Goal: Task Accomplishment & Management: Manage account settings

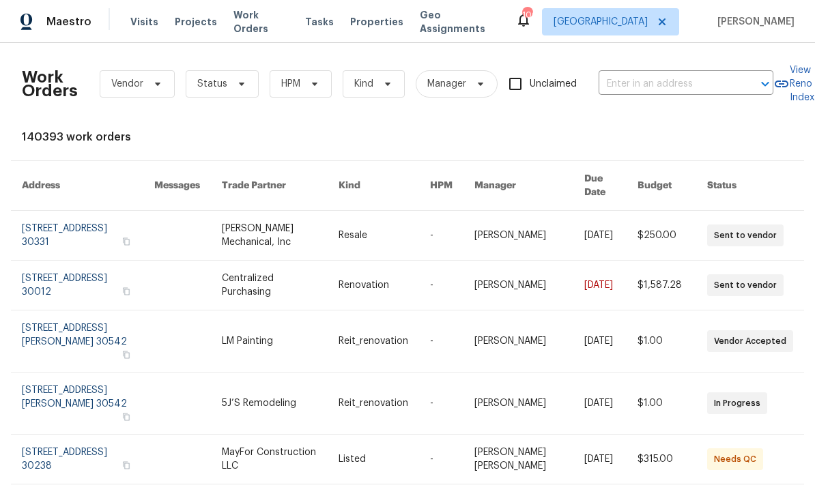
click at [261, 18] on span "Work Orders" at bounding box center [260, 21] width 55 height 27
click at [253, 25] on span "Work Orders" at bounding box center [260, 21] width 55 height 27
click at [669, 83] on input "text" at bounding box center [667, 84] width 137 height 21
type input "2046"
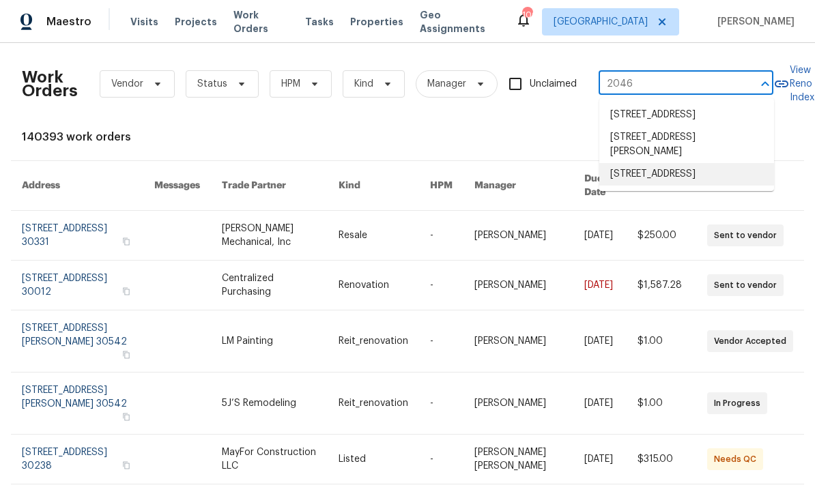
click at [701, 186] on li "2046 Dellwood Pl, Decatur, GA 30032" at bounding box center [686, 174] width 175 height 23
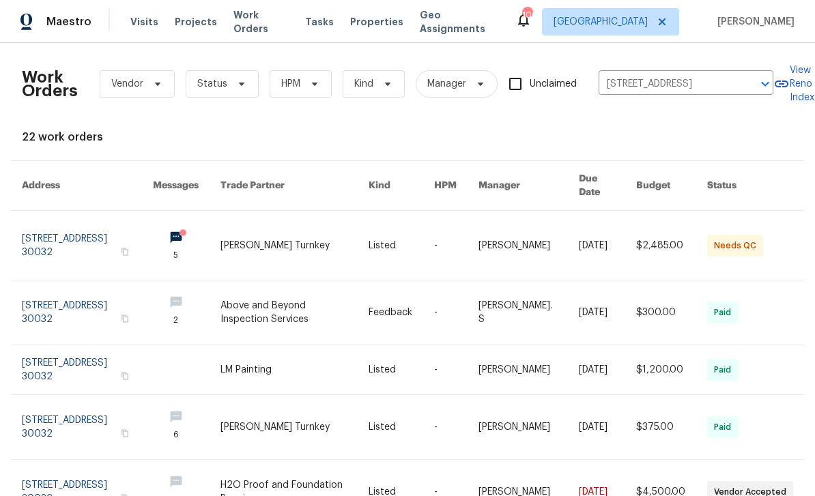
scroll to position [0, 1]
click at [57, 233] on link at bounding box center [87, 245] width 131 height 69
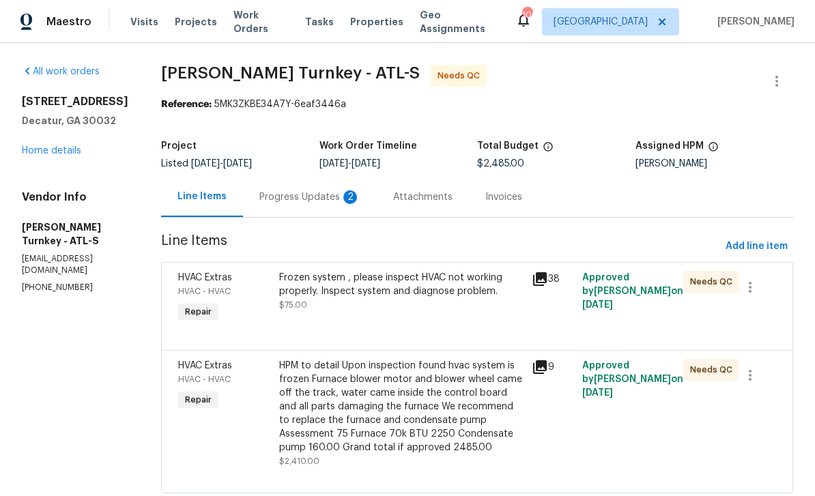
click at [311, 203] on div "Progress Updates 2" at bounding box center [309, 197] width 101 height 14
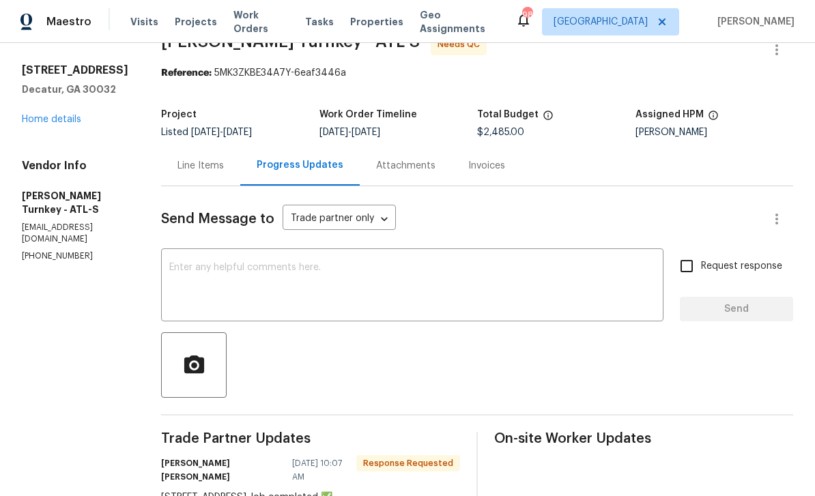
scroll to position [26, 0]
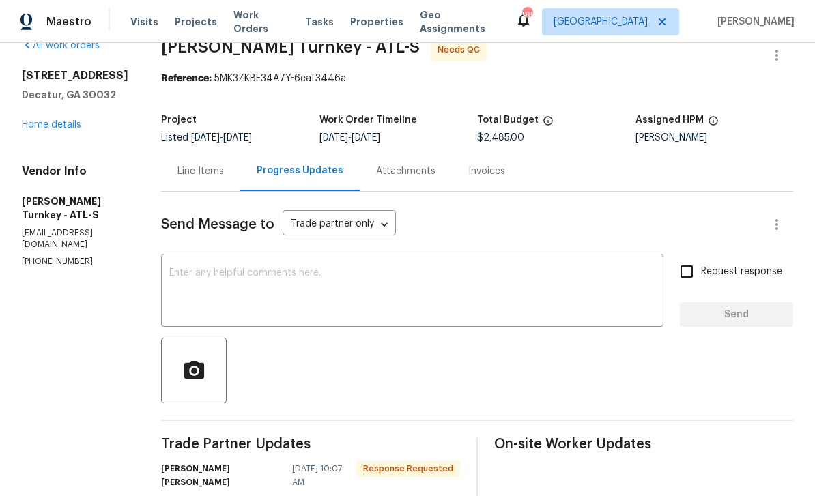
click at [189, 172] on div "Line Items" at bounding box center [201, 172] width 46 height 14
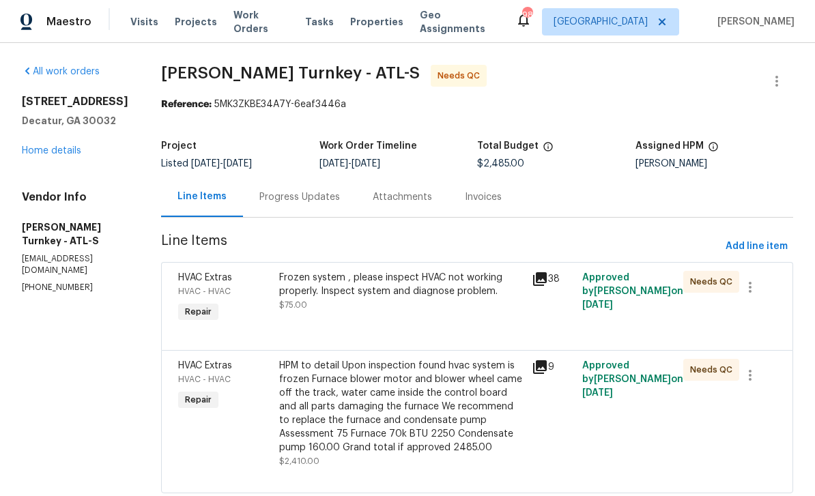
click at [315, 315] on div "Frozen system , please inspect HVAC not working properly. Inspect system and di…" at bounding box center [401, 298] width 253 height 63
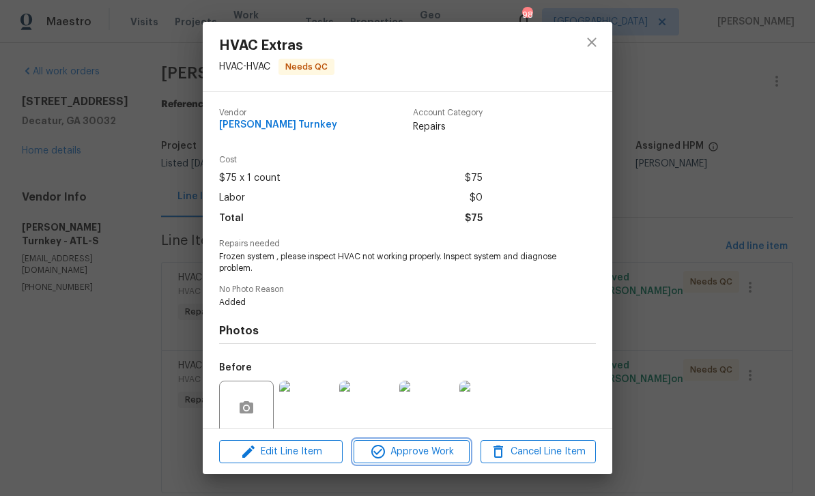
click at [421, 462] on button "Approve Work" at bounding box center [411, 452] width 115 height 24
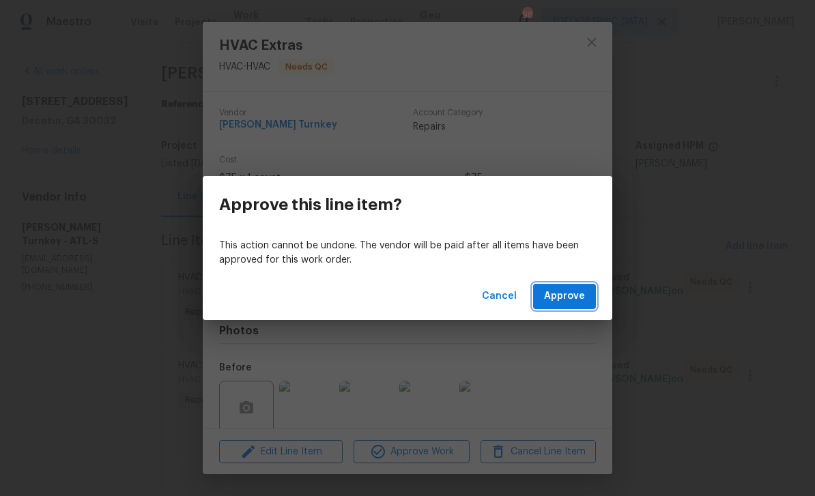
click at [572, 302] on span "Approve" at bounding box center [564, 296] width 41 height 17
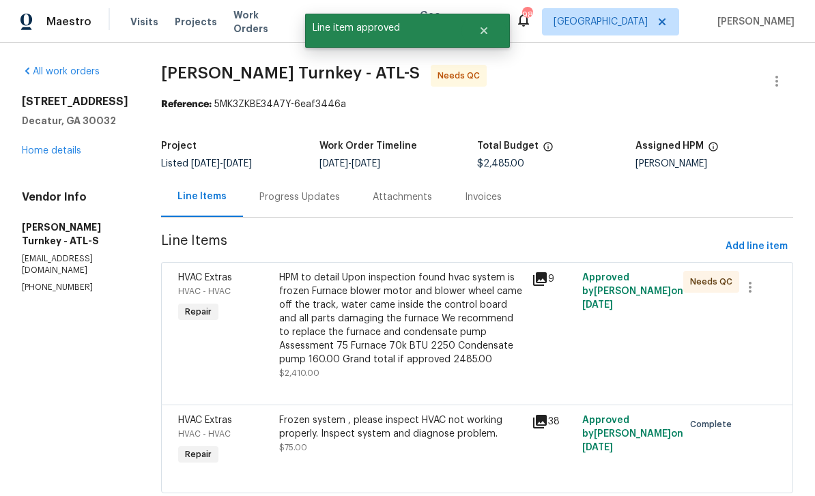
click at [446, 324] on div "HPM to detail Upon inspection found hvac system is frozen Furnace blower motor …" at bounding box center [401, 319] width 244 height 96
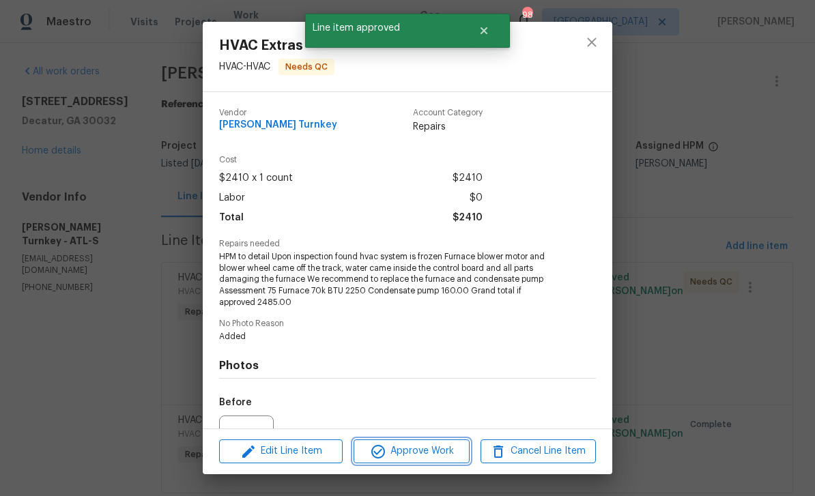
click at [431, 456] on span "Approve Work" at bounding box center [411, 451] width 107 height 17
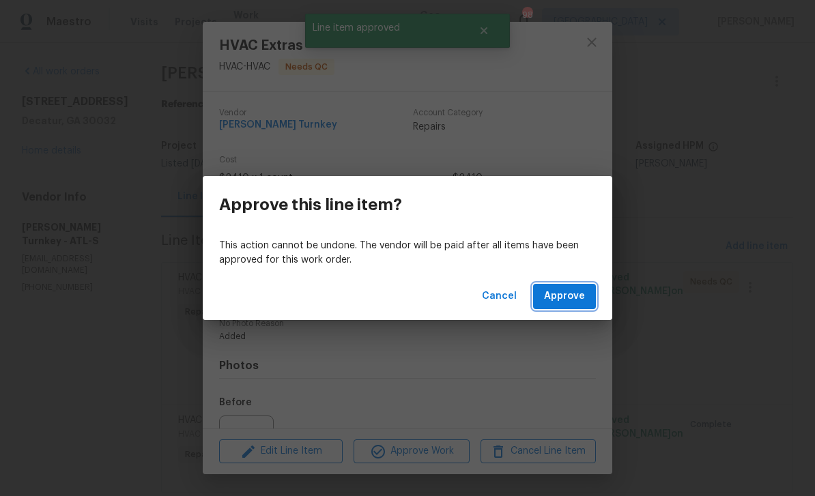
click at [577, 304] on span "Approve" at bounding box center [564, 296] width 41 height 17
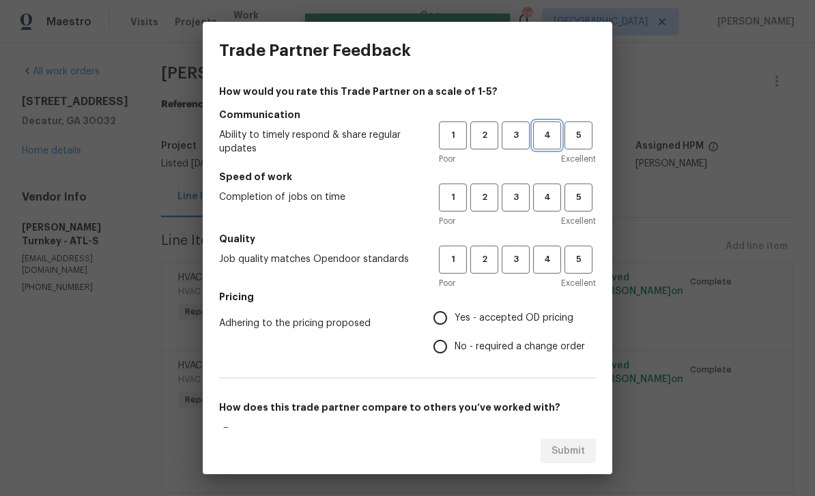
click at [555, 140] on span "4" at bounding box center [547, 136] width 25 height 16
click at [555, 195] on span "4" at bounding box center [547, 198] width 25 height 16
click at [552, 266] on span "4" at bounding box center [547, 260] width 25 height 16
click at [442, 323] on input "Yes - accepted OD pricing" at bounding box center [440, 318] width 29 height 29
radio input "true"
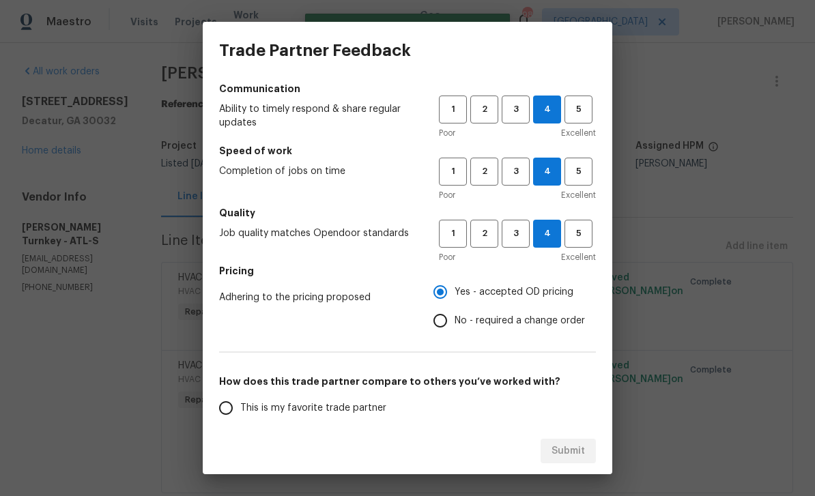
click at [222, 414] on input "This is my favorite trade partner" at bounding box center [226, 408] width 29 height 29
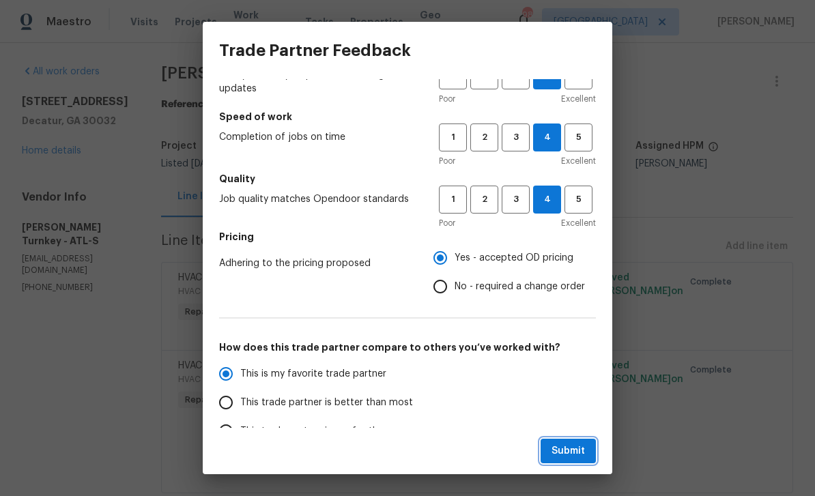
click at [581, 446] on span "Submit" at bounding box center [568, 451] width 33 height 17
radio input "true"
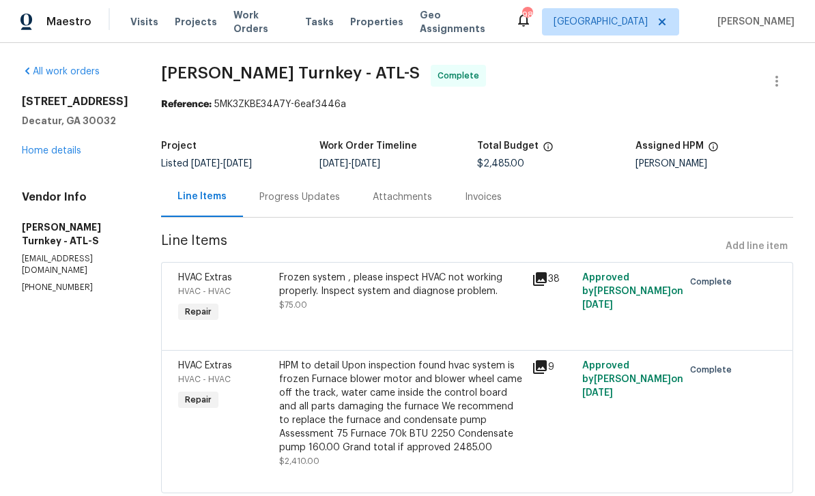
click at [58, 156] on link "Home details" at bounding box center [51, 151] width 59 height 10
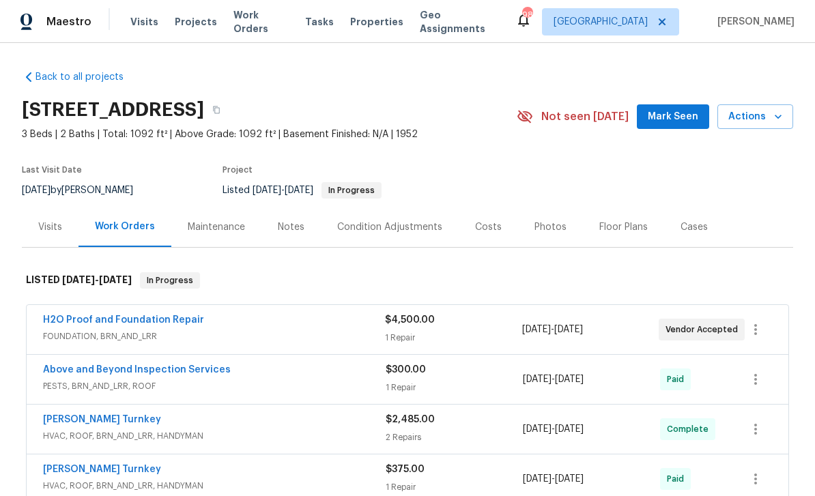
click at [253, 23] on span "Work Orders" at bounding box center [260, 21] width 55 height 27
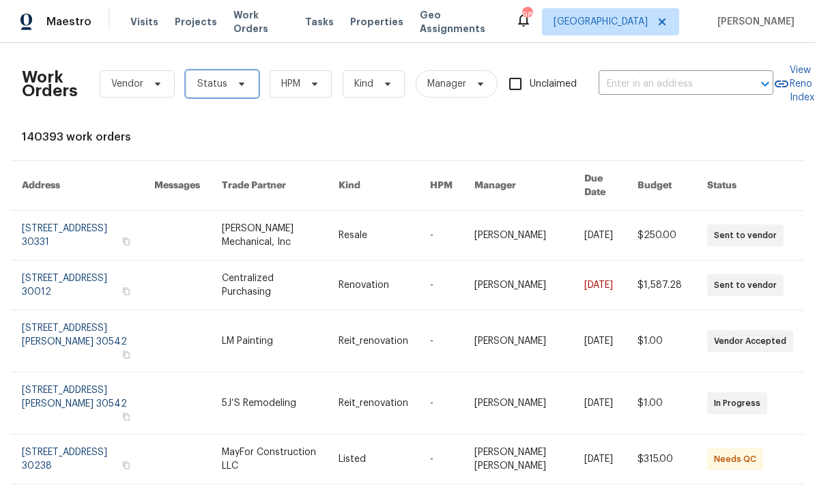
click at [227, 85] on span "Status" at bounding box center [222, 83] width 73 height 27
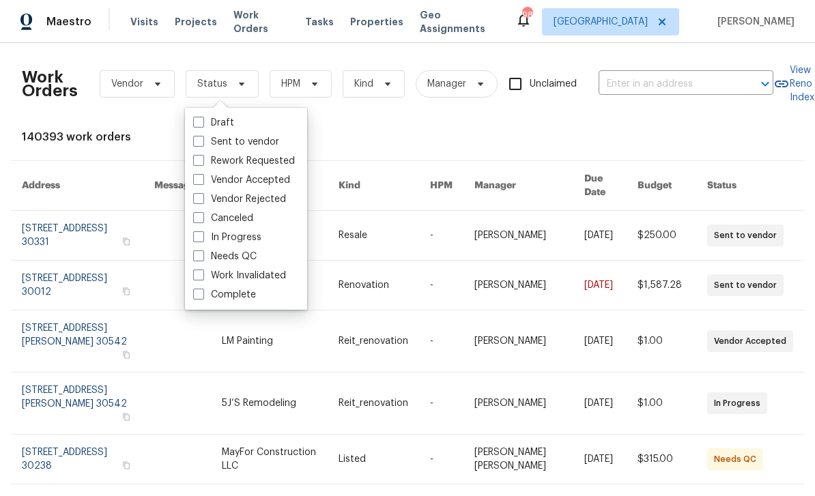
click at [198, 238] on span at bounding box center [198, 236] width 11 height 11
click at [198, 238] on input "In Progress" at bounding box center [197, 235] width 9 height 9
checkbox input "true"
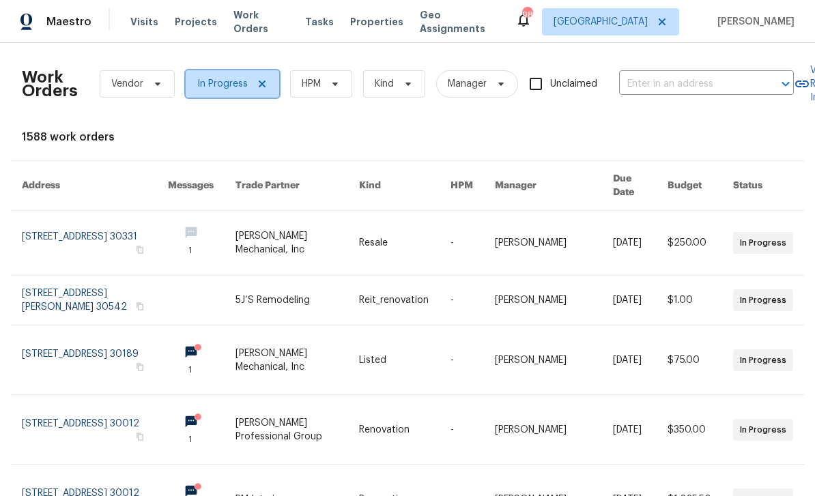
click at [233, 85] on span "In Progress" at bounding box center [222, 84] width 51 height 14
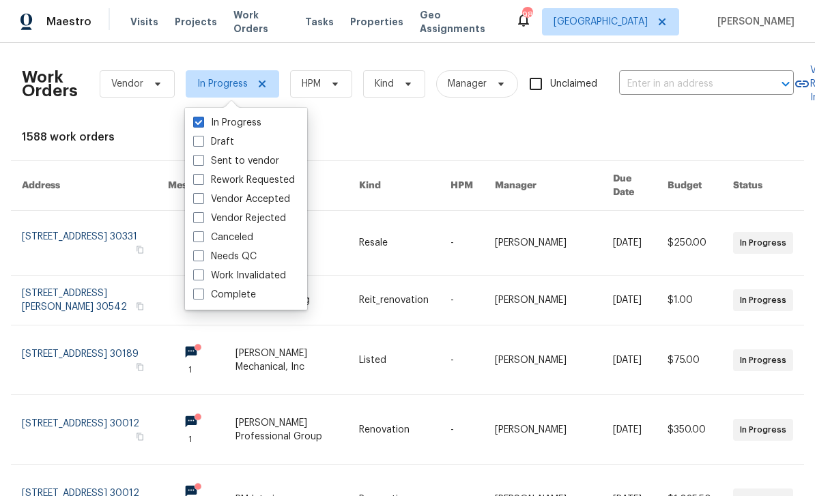
click at [201, 257] on span at bounding box center [198, 256] width 11 height 11
click at [201, 257] on input "Needs QC" at bounding box center [197, 254] width 9 height 9
checkbox input "true"
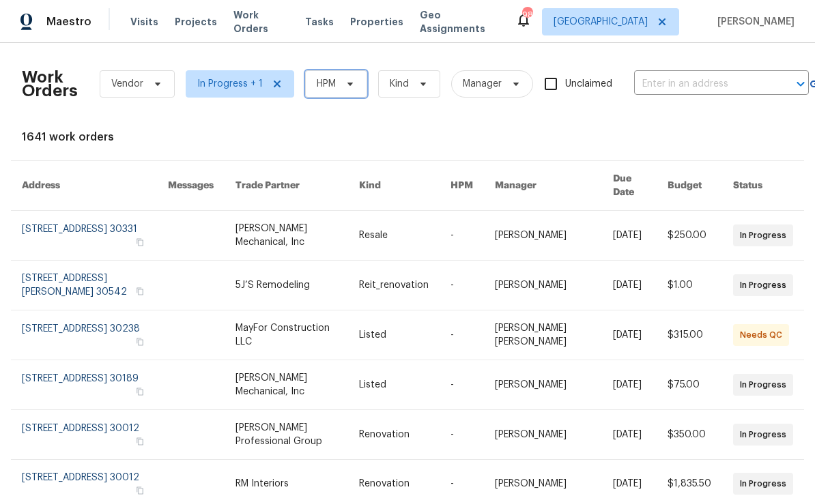
click at [346, 77] on span "HPM" at bounding box center [336, 83] width 62 height 27
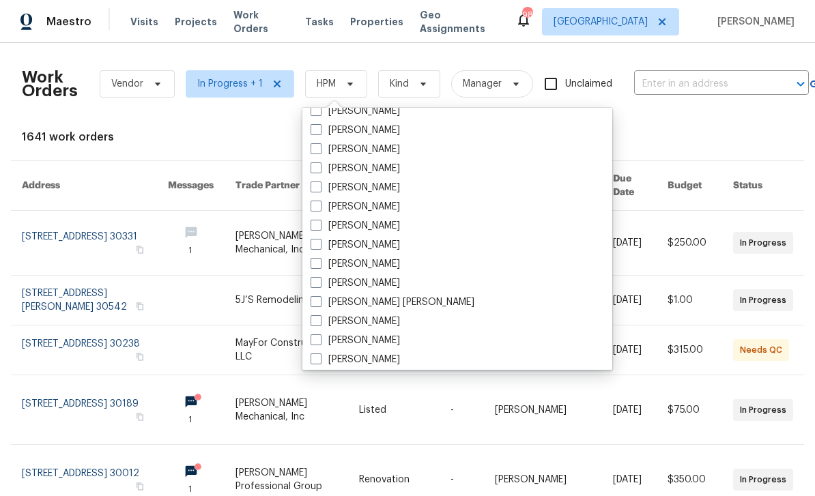
scroll to position [546, 0]
click at [328, 203] on label "[PERSON_NAME]" at bounding box center [355, 208] width 89 height 14
click at [320, 203] on input "[PERSON_NAME]" at bounding box center [315, 205] width 9 height 9
checkbox input "true"
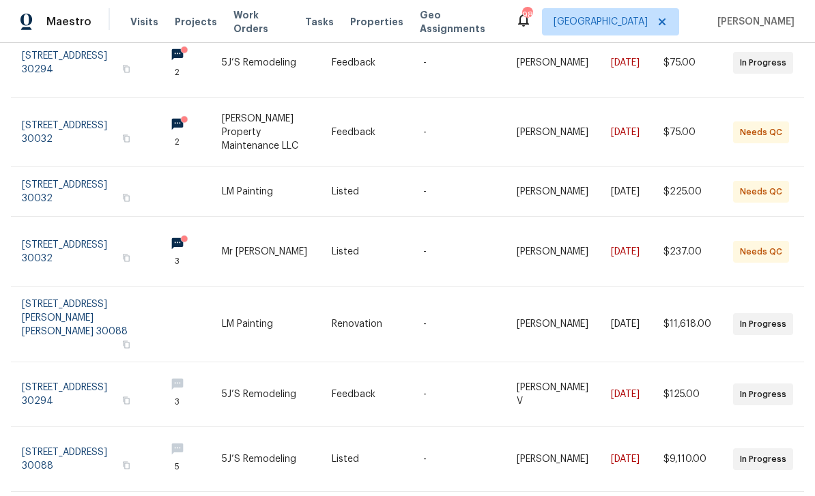
scroll to position [184, 0]
click at [120, 232] on link at bounding box center [88, 250] width 132 height 69
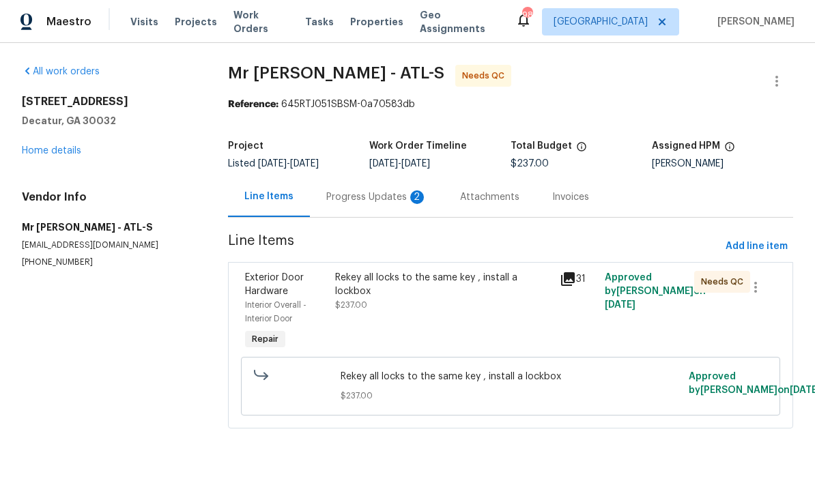
click at [44, 154] on link "Home details" at bounding box center [51, 151] width 59 height 10
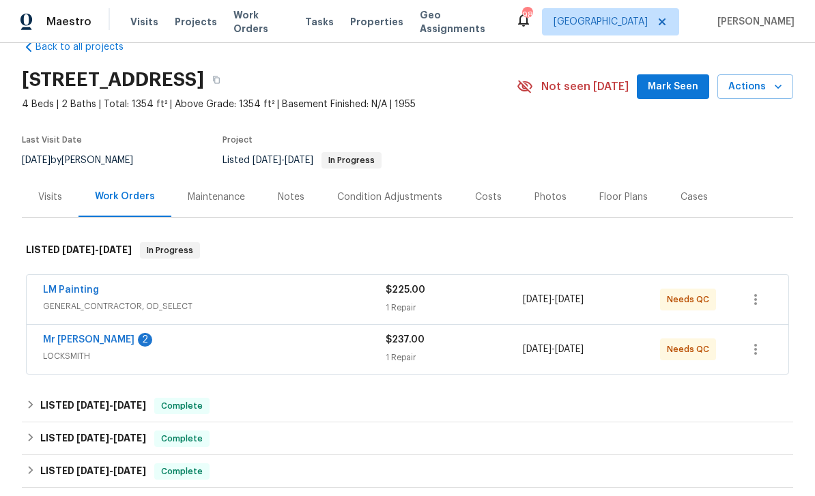
scroll to position [57, 0]
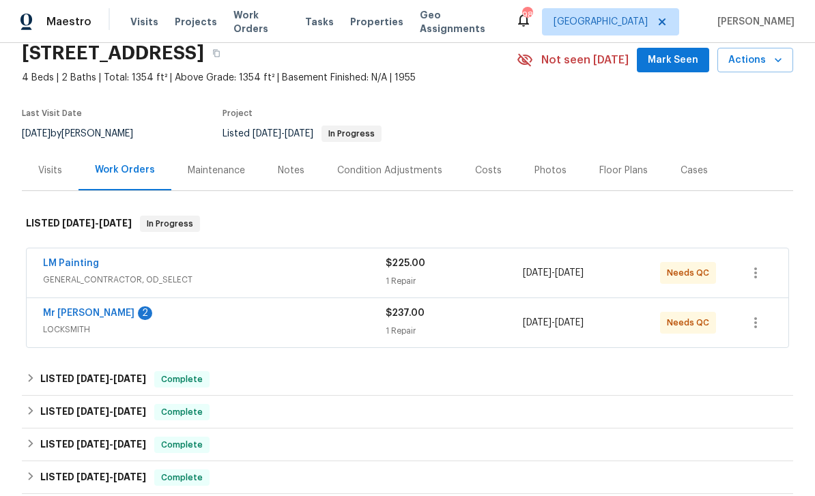
click at [75, 315] on link "Mr Rekey Locksmith" at bounding box center [88, 314] width 91 height 10
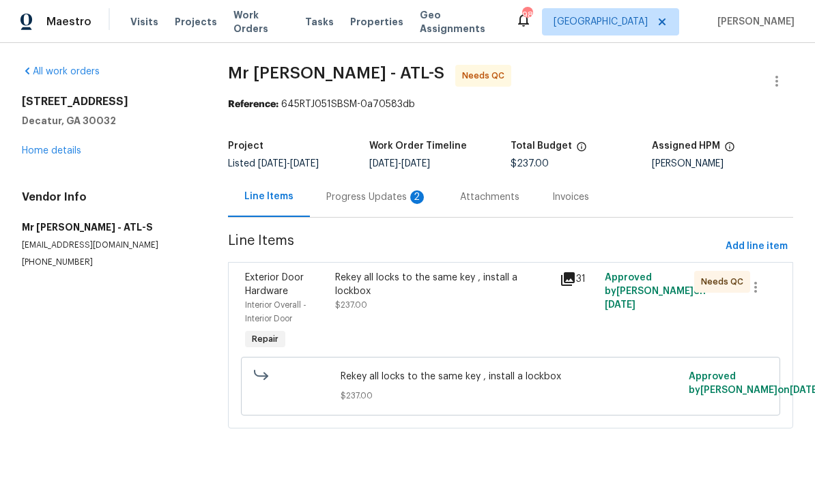
click at [368, 195] on div "Progress Updates 2" at bounding box center [376, 197] width 101 height 14
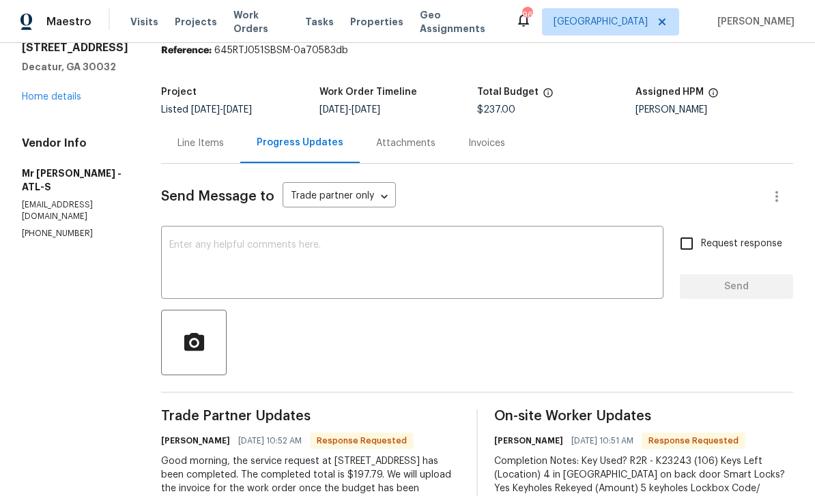
scroll to position [53, 0]
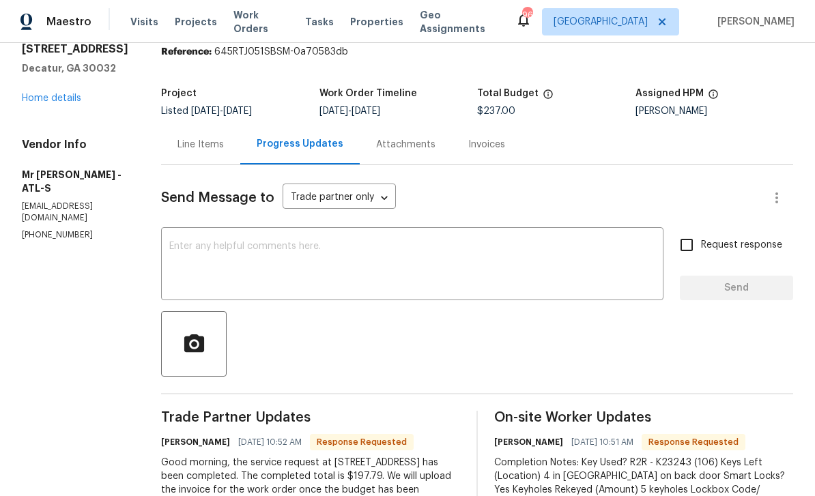
click at [178, 142] on div "Line Items" at bounding box center [201, 145] width 46 height 14
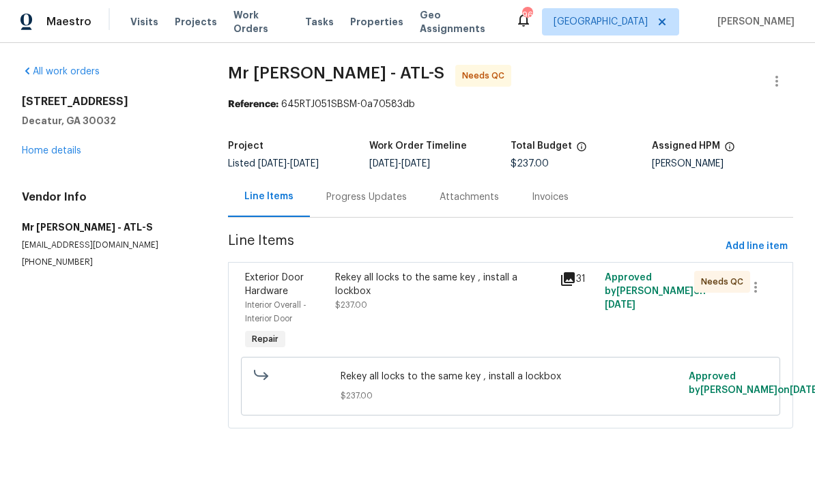
click at [569, 282] on icon at bounding box center [568, 279] width 14 height 14
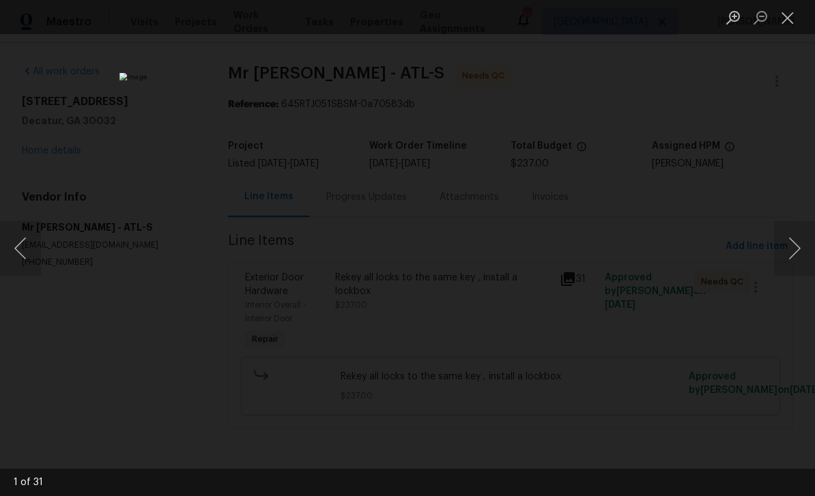
click at [798, 249] on button "Next image" at bounding box center [794, 248] width 41 height 55
click at [797, 252] on button "Next image" at bounding box center [794, 248] width 41 height 55
click at [797, 253] on button "Next image" at bounding box center [794, 248] width 41 height 55
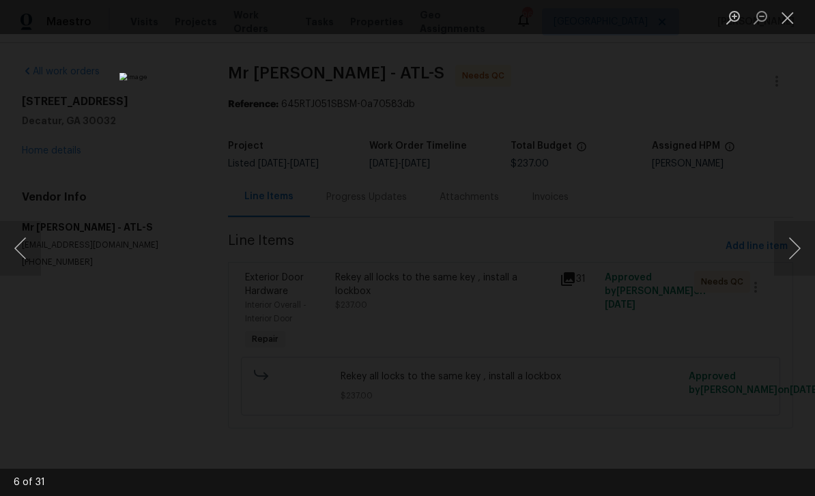
click at [797, 254] on button "Next image" at bounding box center [794, 248] width 41 height 55
click at [798, 254] on button "Next image" at bounding box center [794, 248] width 41 height 55
click at [797, 253] on button "Next image" at bounding box center [794, 248] width 41 height 55
click at [796, 254] on button "Next image" at bounding box center [794, 248] width 41 height 55
click at [797, 254] on button "Next image" at bounding box center [794, 248] width 41 height 55
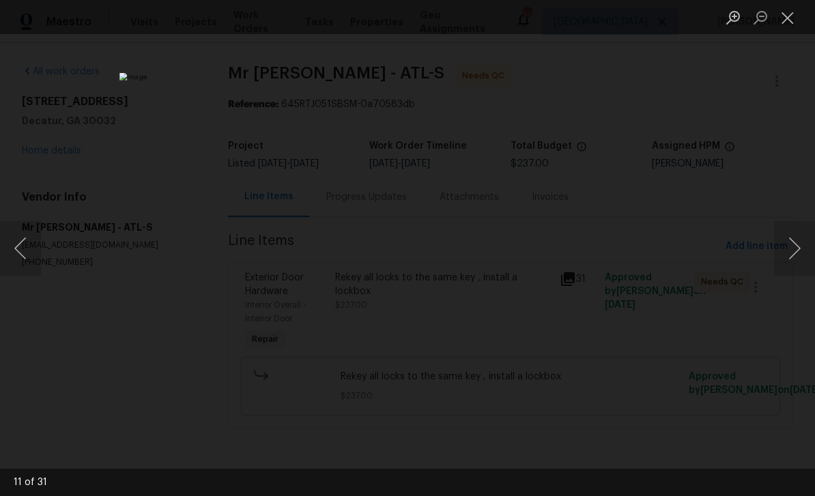
click at [797, 253] on button "Next image" at bounding box center [794, 248] width 41 height 55
click at [25, 249] on button "Previous image" at bounding box center [20, 248] width 41 height 55
click at [799, 257] on button "Next image" at bounding box center [794, 248] width 41 height 55
click at [799, 259] on button "Next image" at bounding box center [794, 248] width 41 height 55
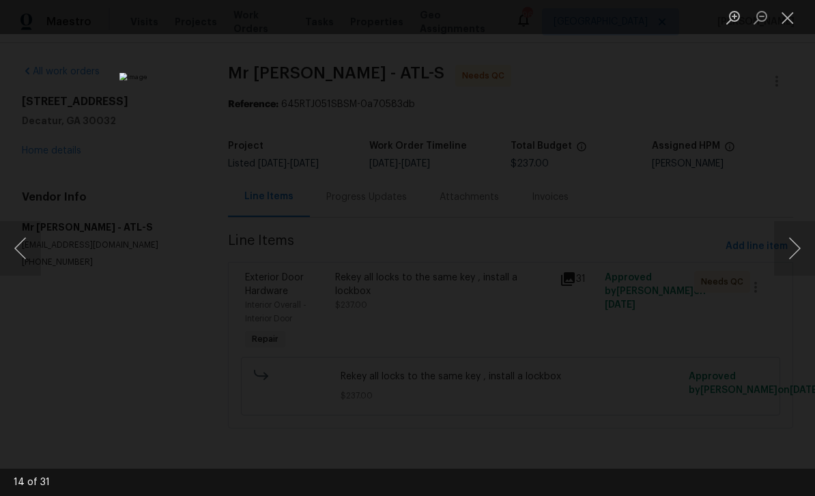
click at [799, 257] on button "Next image" at bounding box center [794, 248] width 41 height 55
click at [797, 256] on button "Next image" at bounding box center [794, 248] width 41 height 55
click at [798, 256] on button "Next image" at bounding box center [794, 248] width 41 height 55
click at [799, 257] on button "Next image" at bounding box center [794, 248] width 41 height 55
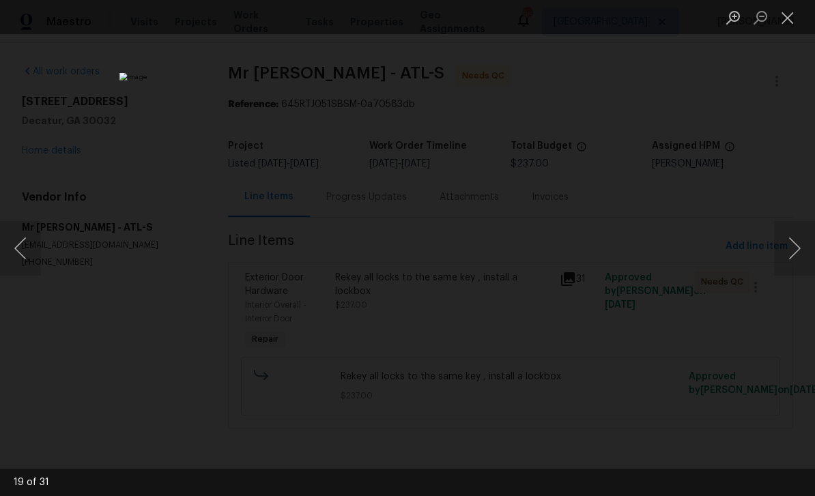
click at [797, 256] on button "Next image" at bounding box center [794, 248] width 41 height 55
click at [796, 257] on button "Next image" at bounding box center [794, 248] width 41 height 55
click at [795, 256] on button "Next image" at bounding box center [794, 248] width 41 height 55
click at [795, 257] on button "Next image" at bounding box center [794, 248] width 41 height 55
click at [796, 256] on button "Next image" at bounding box center [794, 248] width 41 height 55
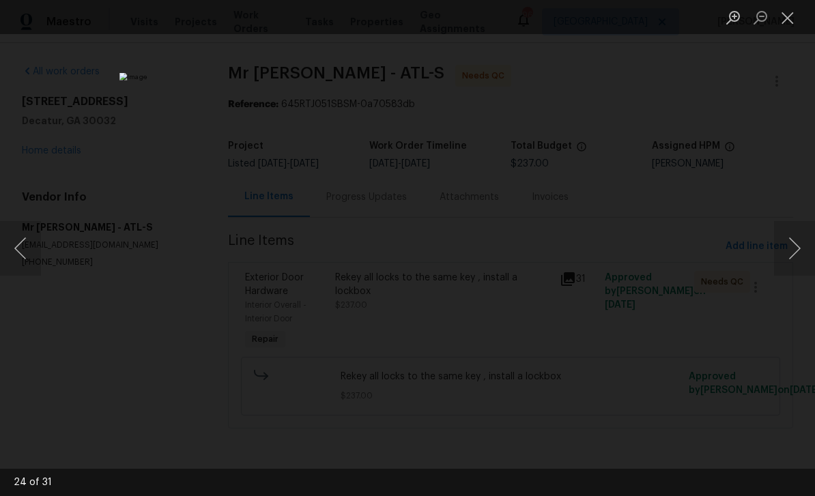
click at [797, 256] on button "Next image" at bounding box center [794, 248] width 41 height 55
click at [796, 256] on button "Next image" at bounding box center [794, 248] width 41 height 55
click at [797, 255] on button "Next image" at bounding box center [794, 248] width 41 height 55
click at [788, 22] on button "Close lightbox" at bounding box center [787, 17] width 27 height 24
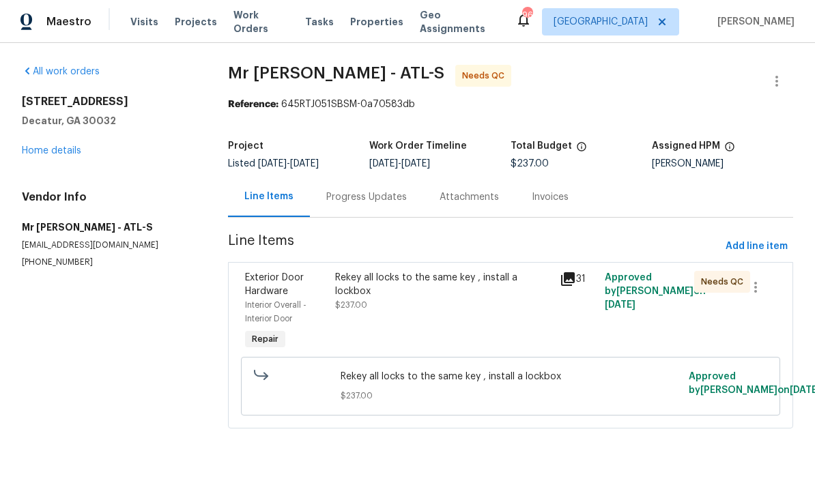
click at [358, 200] on div "Progress Updates" at bounding box center [366, 197] width 81 height 14
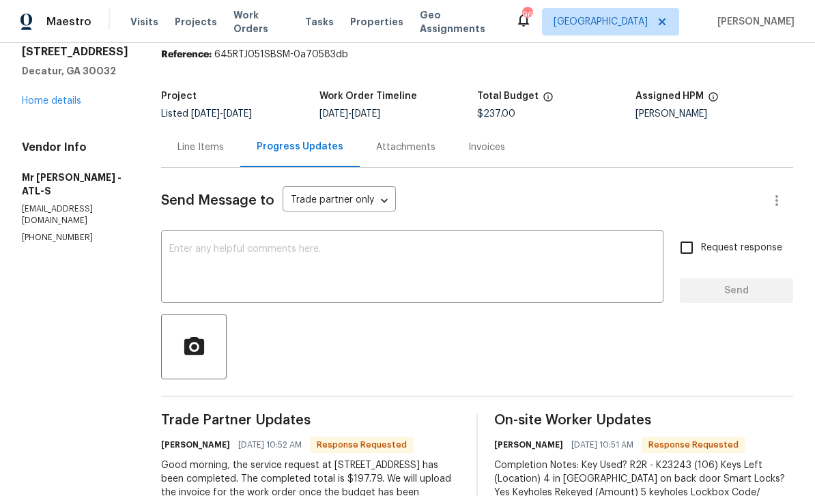
scroll to position [49, 0]
click at [178, 148] on div "Line Items" at bounding box center [201, 148] width 46 height 14
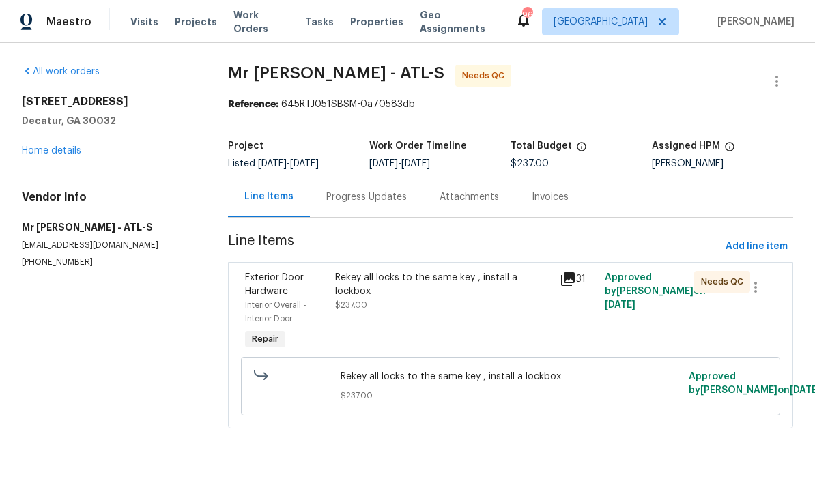
click at [457, 296] on div "Rekey all locks to the same key , install a lockbox" at bounding box center [443, 284] width 216 height 27
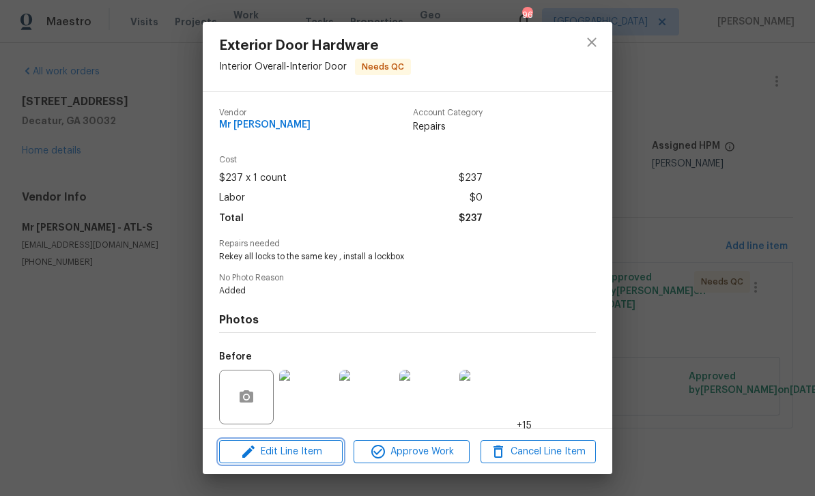
click at [267, 453] on span "Edit Line Item" at bounding box center [280, 452] width 115 height 17
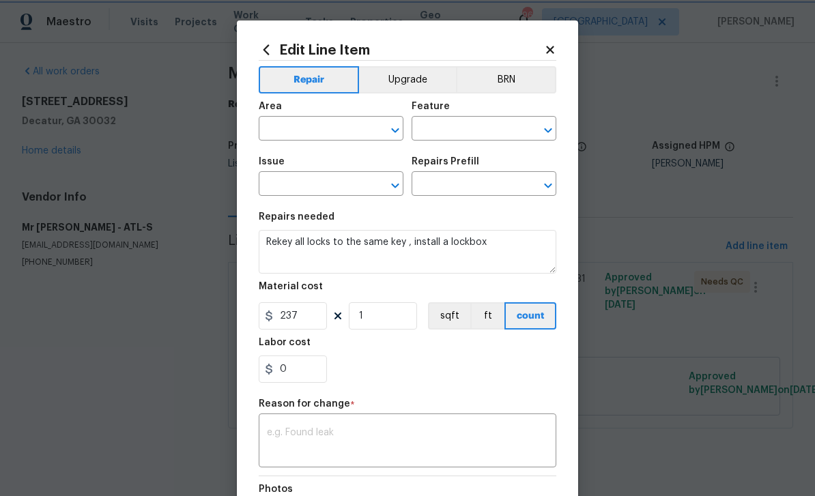
type input "Interior Overall"
type input "Interior Door"
type input "Exterior Door Hardware"
type input "Remove & Replace Deadbolt Lock (Average) $72.61"
click at [311, 317] on input "237" at bounding box center [293, 315] width 68 height 27
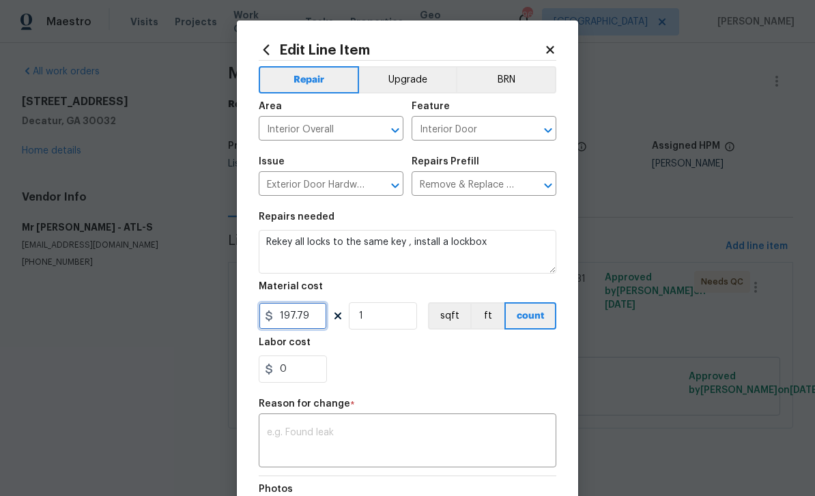
type input "197.79"
click at [508, 434] on textarea at bounding box center [407, 442] width 281 height 29
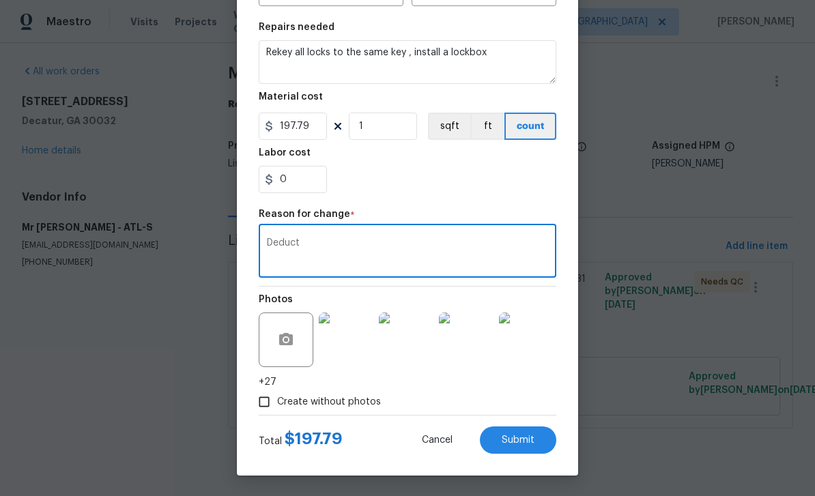
scroll to position [193, 0]
type textarea "Deduct"
click at [541, 441] on button "Submit" at bounding box center [518, 440] width 76 height 27
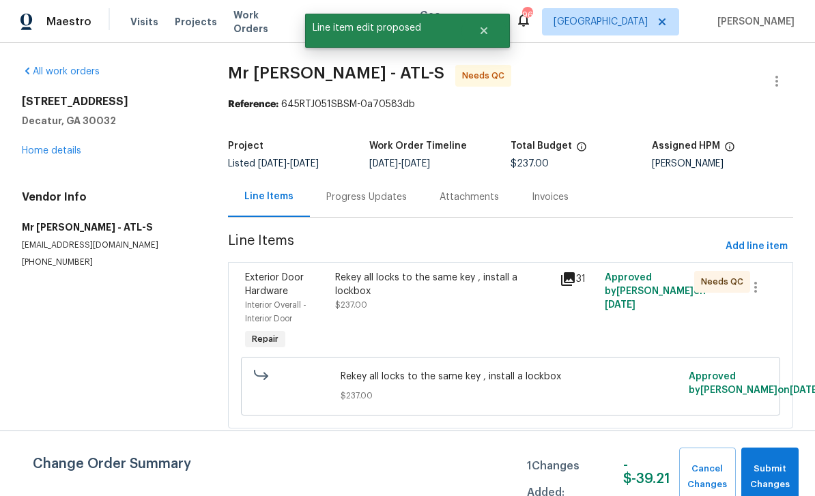
scroll to position [0, 0]
click at [783, 469] on span "Submit Changes" at bounding box center [770, 477] width 44 height 31
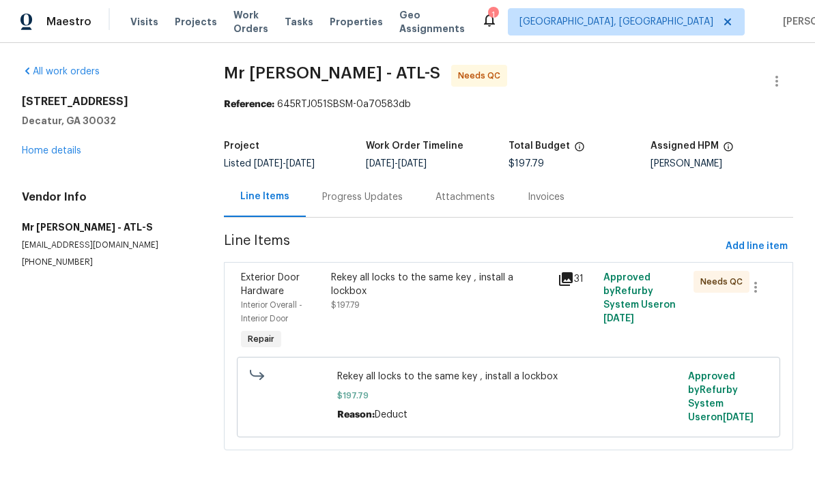
click at [55, 154] on link "Home details" at bounding box center [51, 151] width 59 height 10
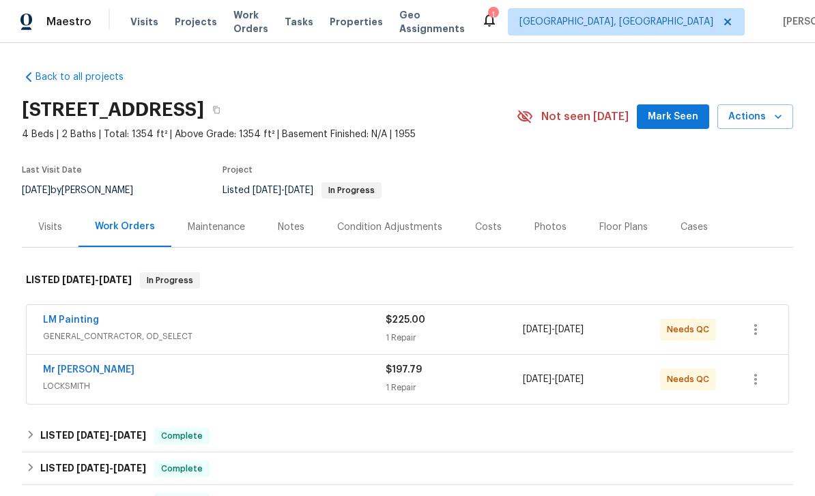
click at [68, 323] on link "LM Painting" at bounding box center [71, 320] width 56 height 10
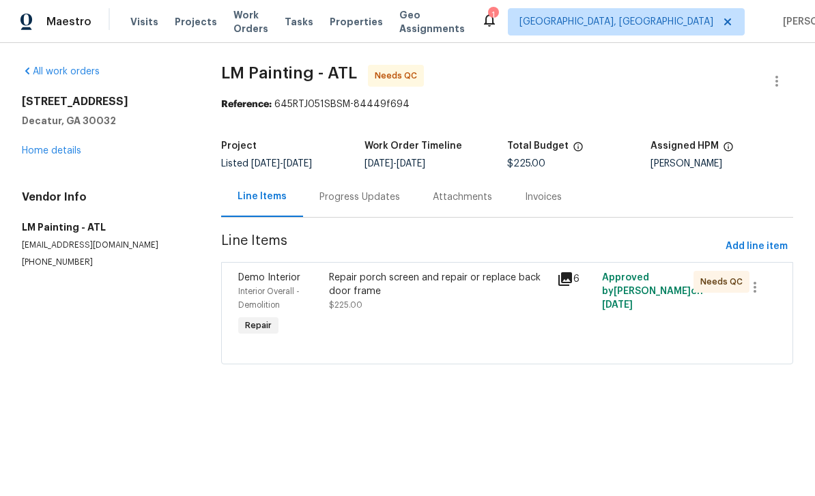
click at [573, 280] on icon at bounding box center [565, 279] width 16 height 16
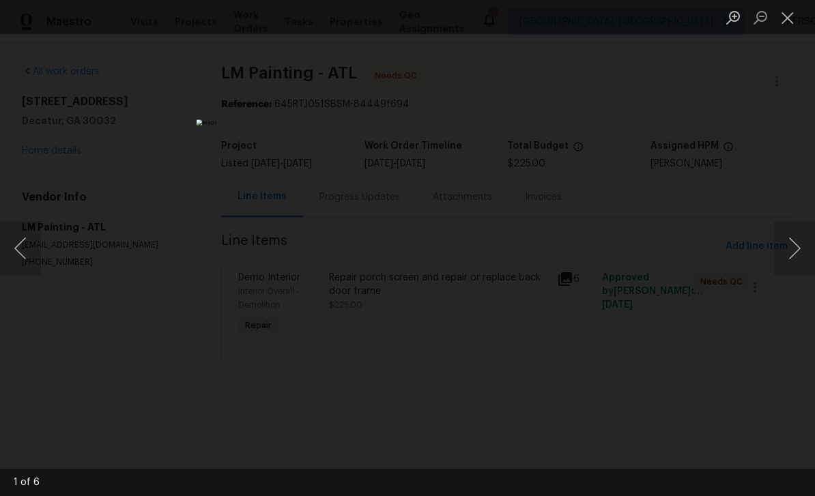
click at [799, 245] on button "Next image" at bounding box center [794, 248] width 41 height 55
click at [799, 244] on button "Next image" at bounding box center [794, 248] width 41 height 55
click at [799, 249] on button "Next image" at bounding box center [794, 248] width 41 height 55
click at [797, 245] on button "Next image" at bounding box center [794, 248] width 41 height 55
click at [798, 246] on button "Next image" at bounding box center [794, 248] width 41 height 55
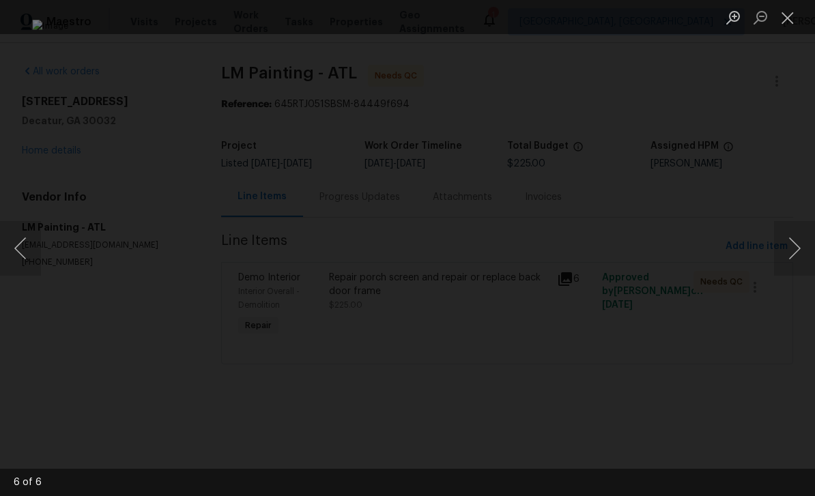
click at [799, 249] on button "Next image" at bounding box center [794, 248] width 41 height 55
click at [798, 251] on button "Next image" at bounding box center [794, 248] width 41 height 55
click at [798, 248] on button "Next image" at bounding box center [794, 248] width 41 height 55
click at [798, 245] on button "Next image" at bounding box center [794, 248] width 41 height 55
click at [800, 250] on button "Next image" at bounding box center [794, 248] width 41 height 55
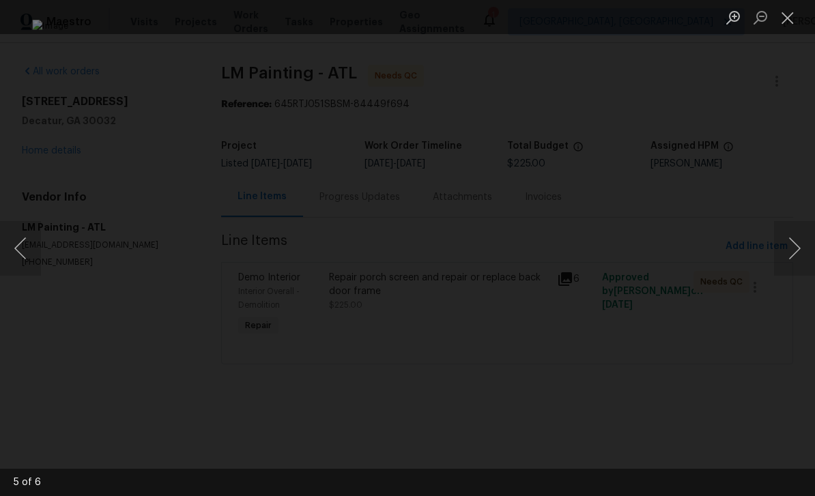
click at [801, 249] on button "Next image" at bounding box center [794, 248] width 41 height 55
click at [798, 251] on button "Next image" at bounding box center [794, 248] width 41 height 55
click at [797, 251] on button "Next image" at bounding box center [794, 248] width 41 height 55
click at [795, 251] on button "Next image" at bounding box center [794, 248] width 41 height 55
click at [795, 253] on button "Next image" at bounding box center [794, 248] width 41 height 55
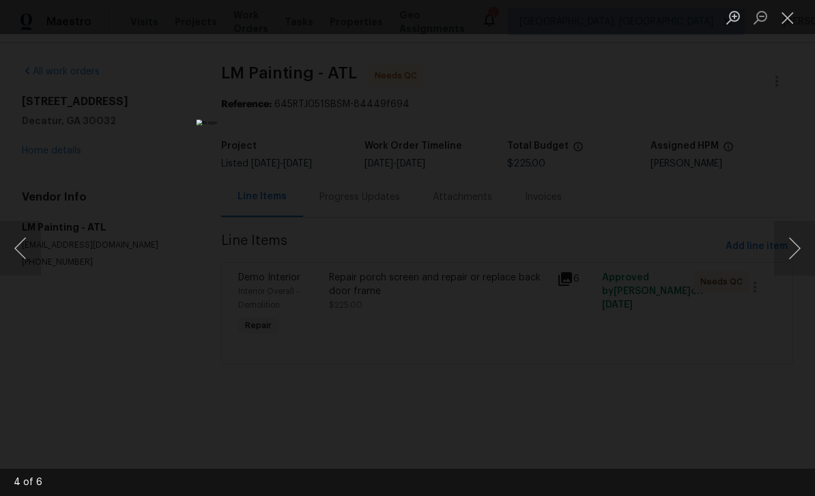
click at [795, 252] on button "Next image" at bounding box center [794, 248] width 41 height 55
click at [795, 251] on button "Next image" at bounding box center [794, 248] width 41 height 55
click at [783, 19] on button "Close lightbox" at bounding box center [787, 17] width 27 height 24
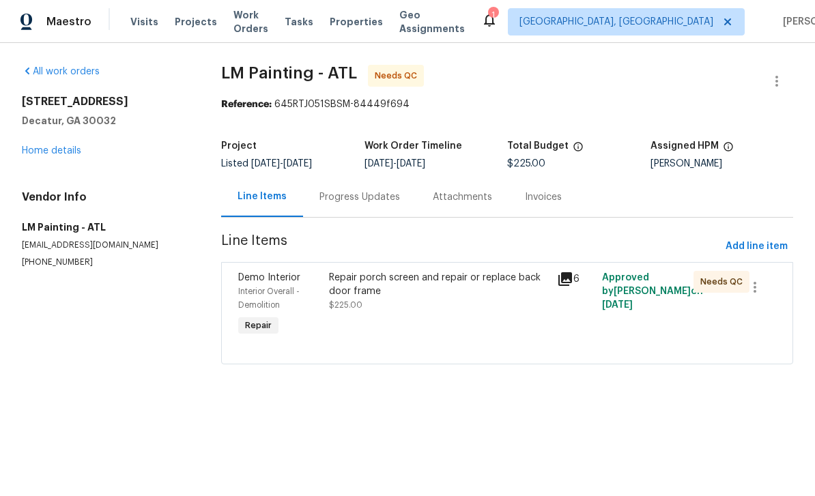
click at [515, 320] on div "Repair porch screen and repair or replace back door frame $225.00" at bounding box center [438, 305] width 227 height 76
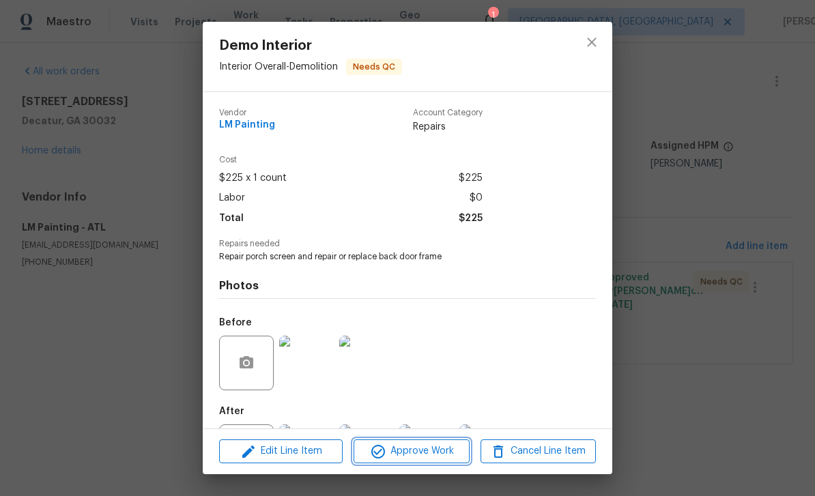
click at [443, 447] on span "Approve Work" at bounding box center [411, 451] width 107 height 17
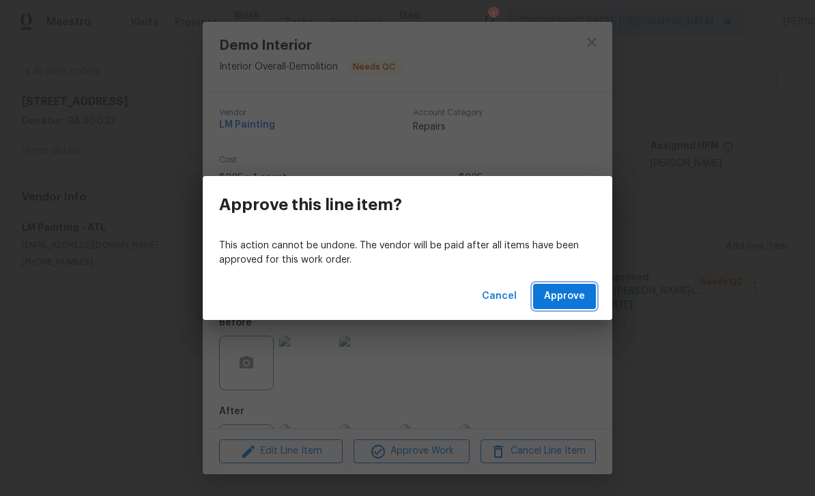
click at [566, 294] on span "Approve" at bounding box center [564, 296] width 41 height 17
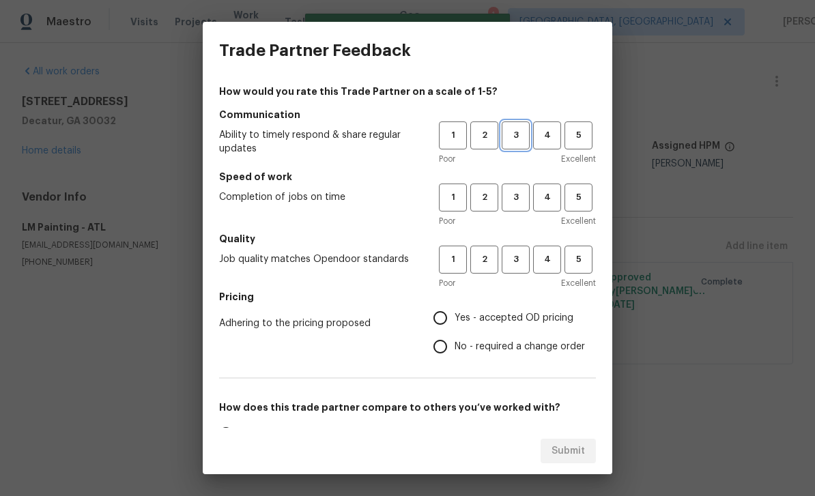
click at [522, 147] on button "3" at bounding box center [516, 136] width 28 height 28
click at [515, 264] on span "3" at bounding box center [515, 260] width 25 height 16
click at [449, 326] on input "Yes - accepted OD pricing" at bounding box center [440, 318] width 29 height 29
radio input "true"
click at [548, 247] on button "4" at bounding box center [547, 260] width 28 height 28
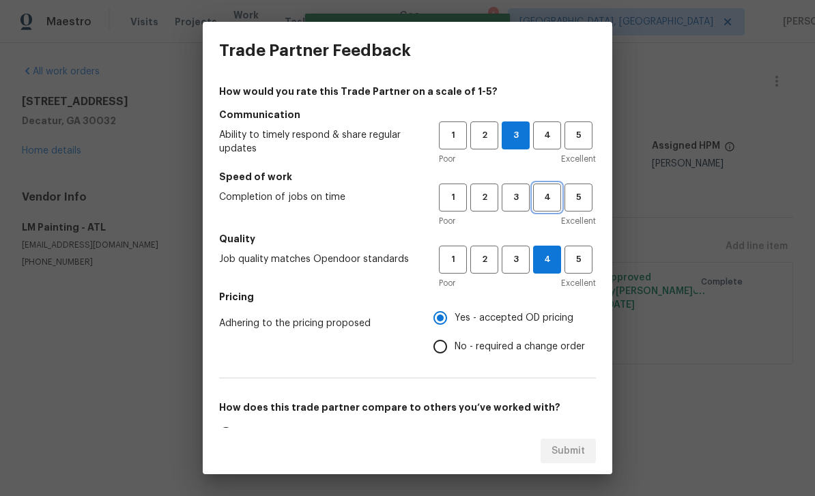
click at [546, 194] on span "4" at bounding box center [547, 198] width 25 height 16
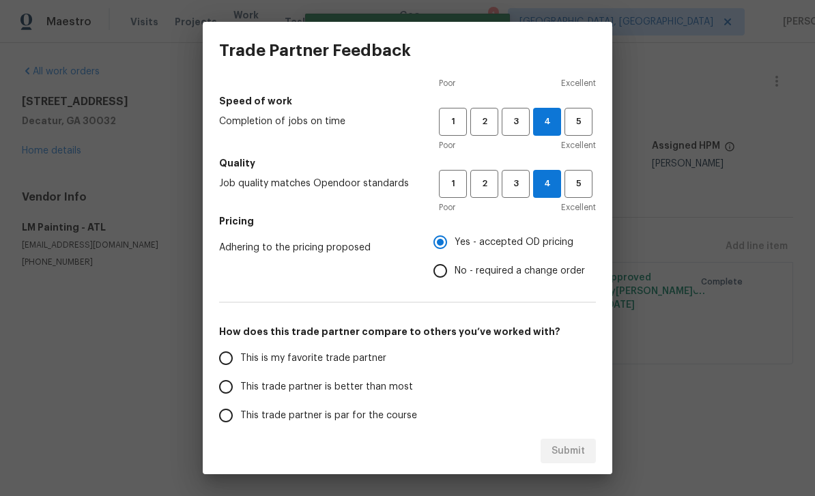
click at [236, 360] on input "This is my favorite trade partner" at bounding box center [226, 358] width 29 height 29
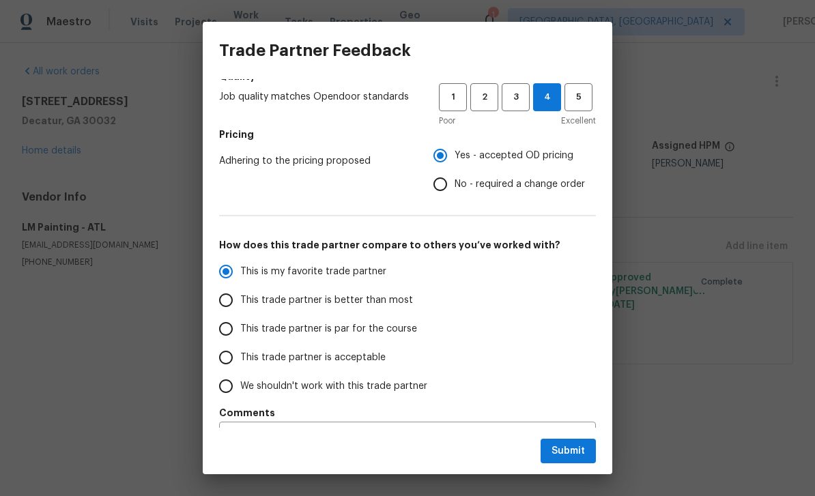
scroll to position [162, 0]
click at [587, 449] on button "Submit" at bounding box center [568, 451] width 55 height 25
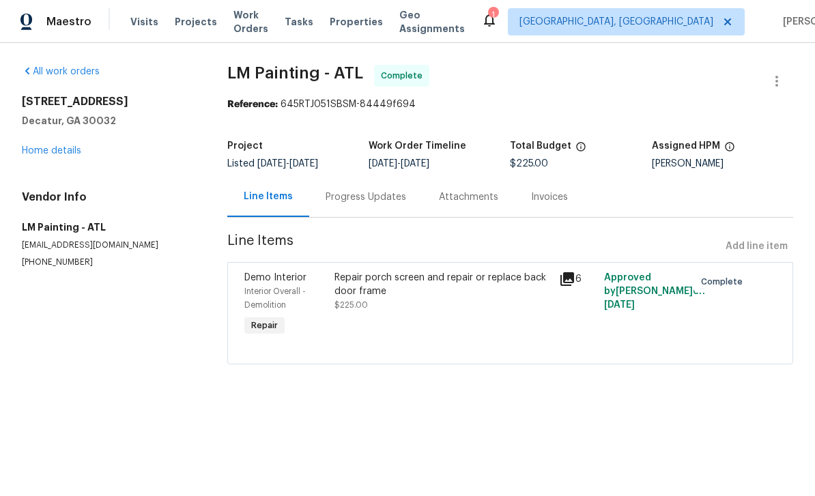
radio input "true"
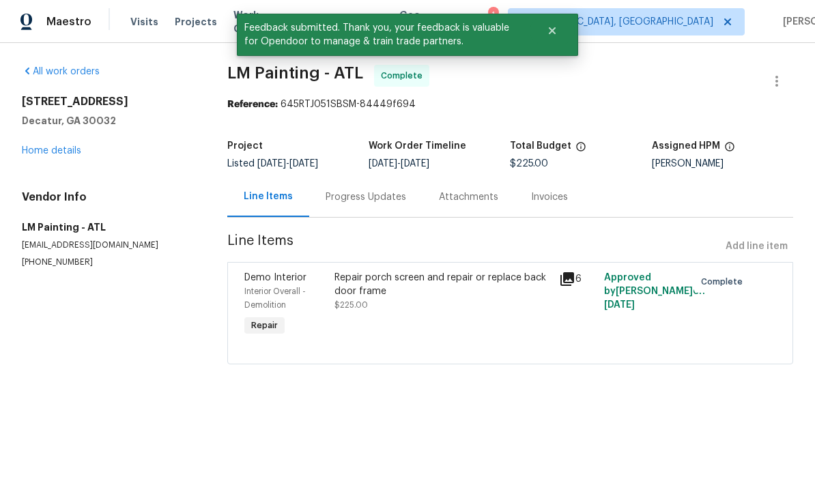
click at [42, 150] on link "Home details" at bounding box center [51, 151] width 59 height 10
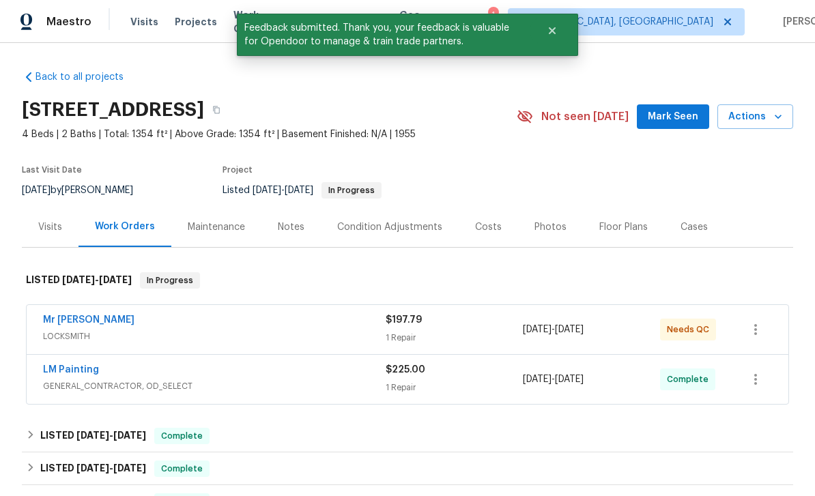
click at [234, 23] on span "Work Orders" at bounding box center [250, 21] width 35 height 27
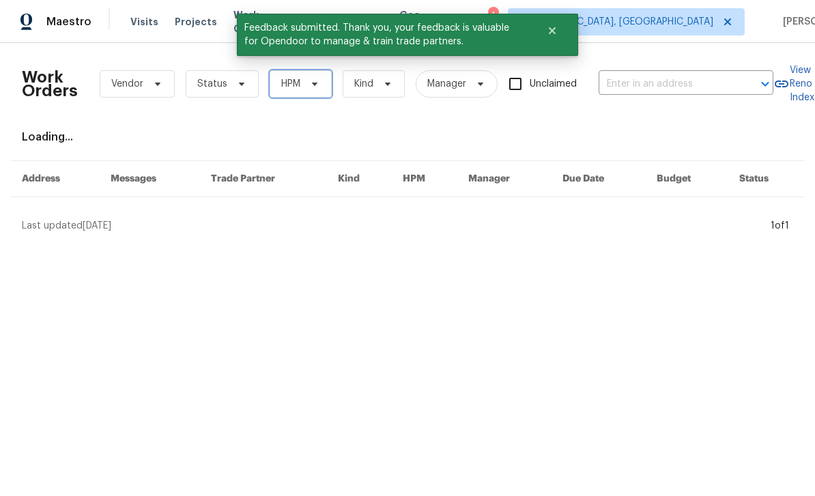
click at [295, 91] on span "HPM" at bounding box center [301, 83] width 62 height 27
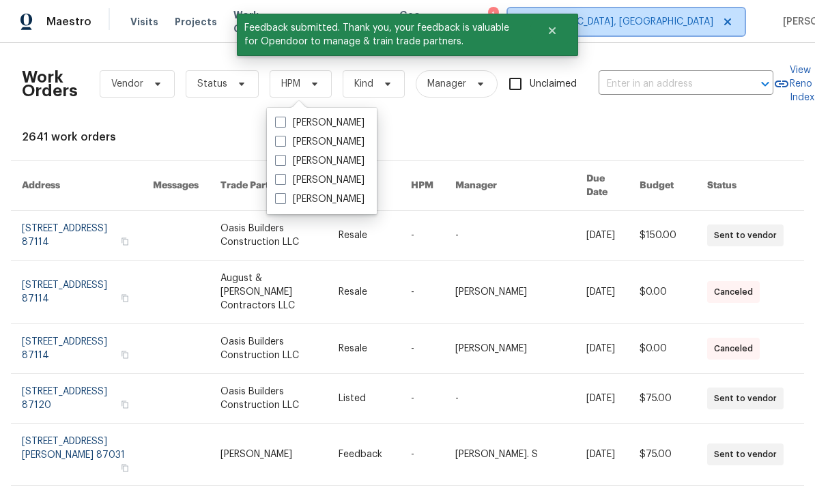
click at [718, 23] on span at bounding box center [725, 21] width 15 height 11
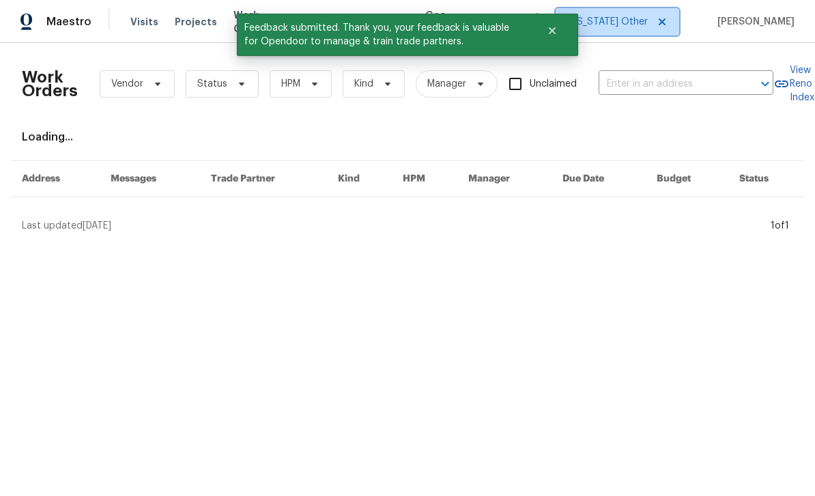
click at [668, 22] on span at bounding box center [660, 21] width 15 height 11
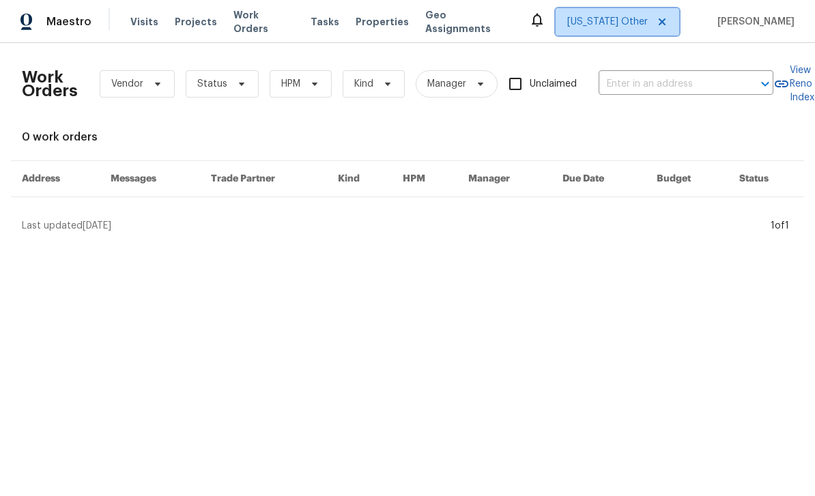
click at [648, 20] on span "Alabama Other" at bounding box center [607, 22] width 81 height 14
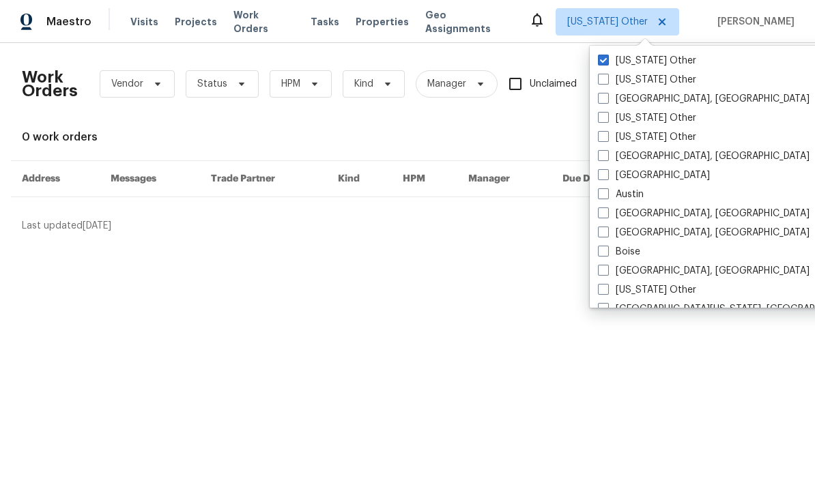
click at [612, 176] on label "Atlanta" at bounding box center [654, 176] width 112 height 14
click at [607, 176] on input "Atlanta" at bounding box center [602, 173] width 9 height 9
checkbox input "true"
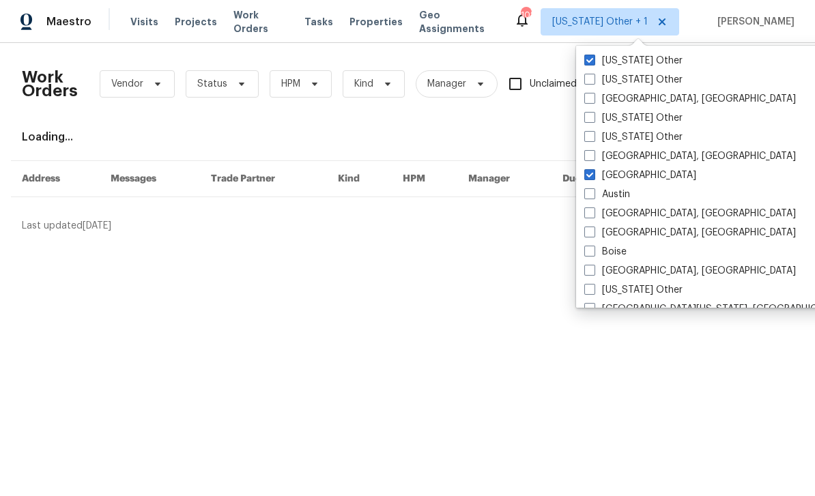
click at [518, 122] on div "Work Orders Vendor Status HPM Kind Manager Unclaimed ​ View Reno Index Loading.…" at bounding box center [407, 143] width 771 height 179
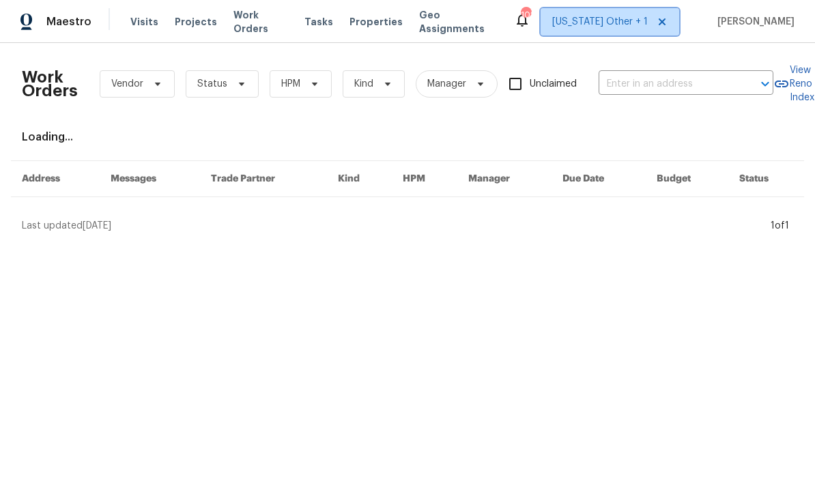
click at [648, 25] on span "Alabama Other + 1" at bounding box center [600, 22] width 96 height 14
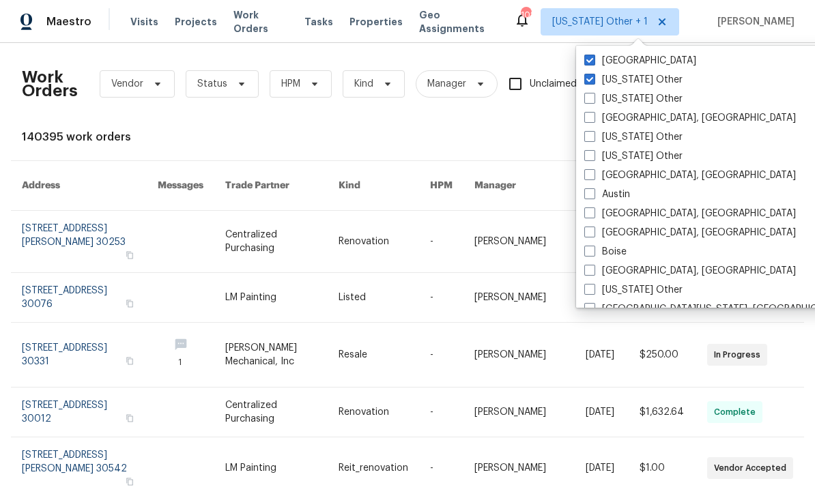
click at [591, 83] on span at bounding box center [589, 79] width 11 height 11
click at [591, 82] on input "Alabama Other" at bounding box center [588, 77] width 9 height 9
checkbox input "false"
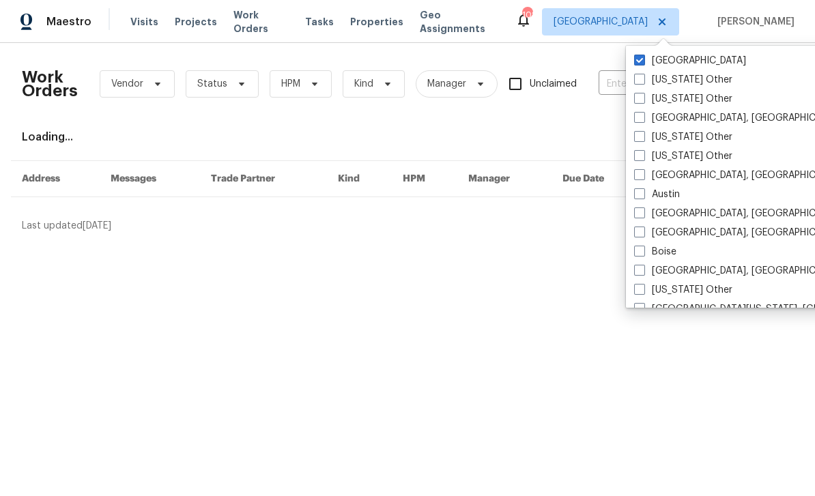
click at [573, 134] on div "Loading..." at bounding box center [407, 137] width 771 height 14
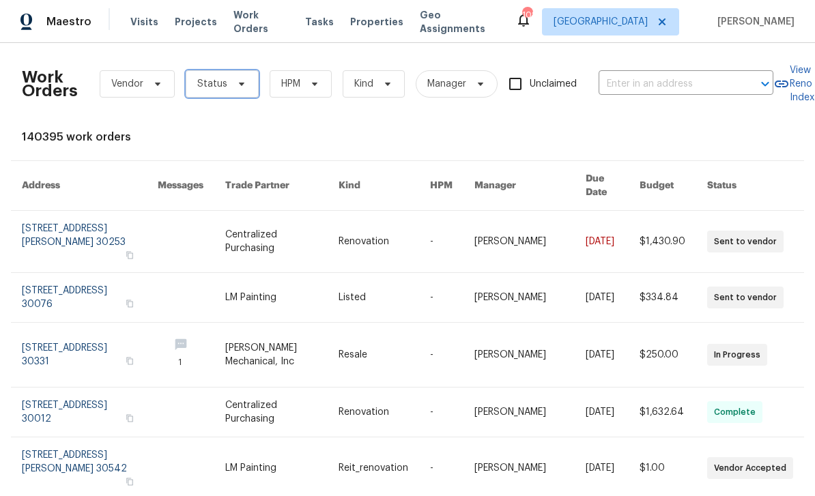
click at [215, 87] on span "Status" at bounding box center [212, 84] width 30 height 14
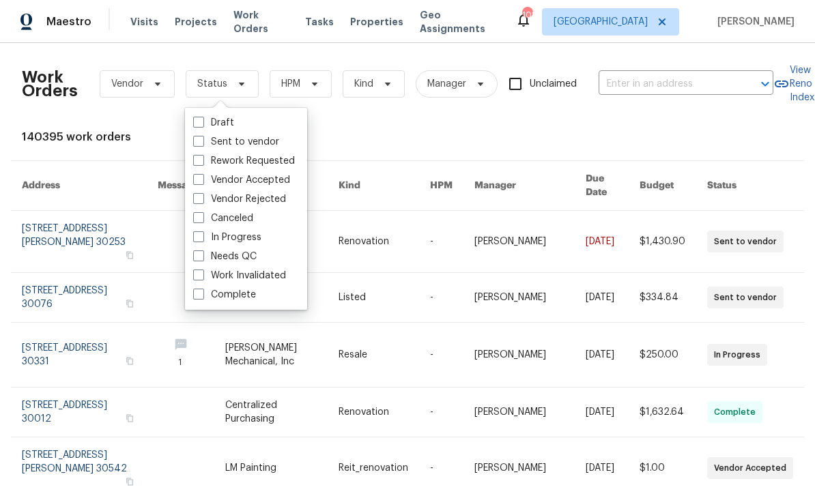
click at [222, 258] on label "Needs QC" at bounding box center [224, 257] width 63 height 14
click at [202, 258] on input "Needs QC" at bounding box center [197, 254] width 9 height 9
checkbox input "true"
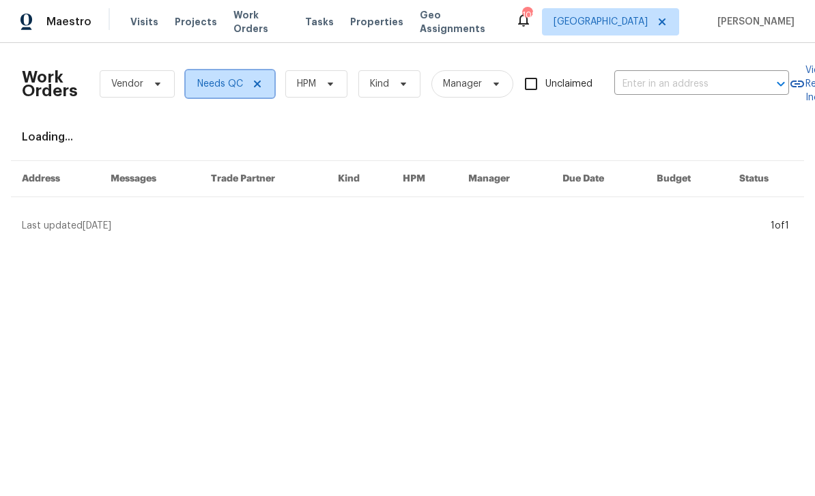
click at [214, 81] on span "Needs QC" at bounding box center [220, 84] width 46 height 14
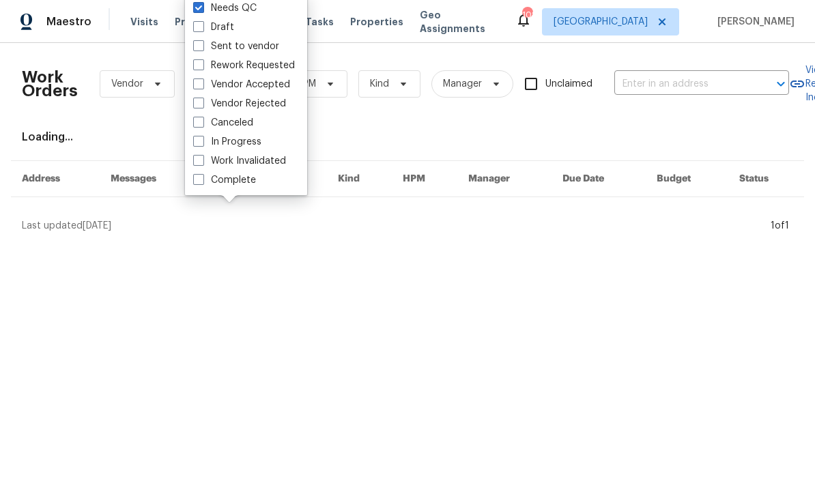
click at [208, 137] on label "In Progress" at bounding box center [227, 142] width 68 height 14
click at [202, 137] on input "In Progress" at bounding box center [197, 139] width 9 height 9
checkbox input "true"
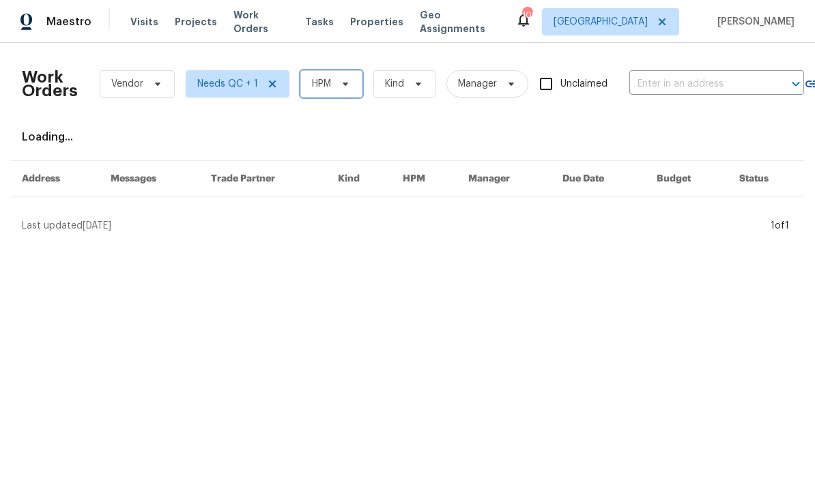
click at [321, 89] on span "HPM" at bounding box center [321, 84] width 19 height 14
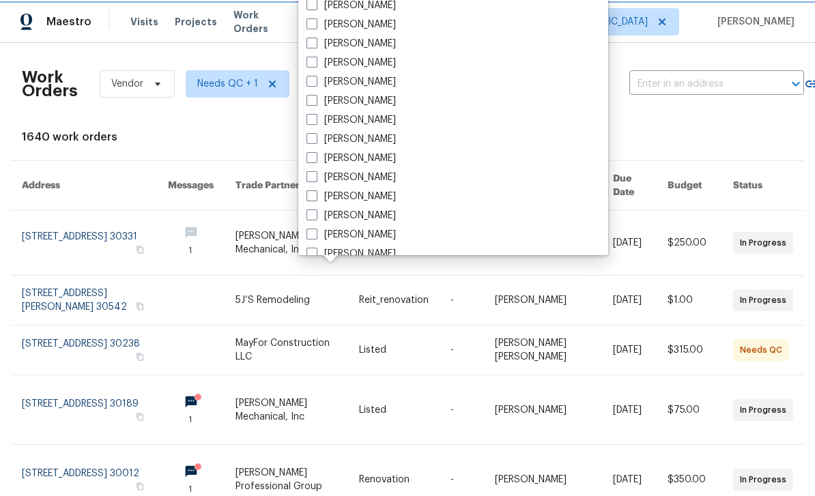
scroll to position [446, 0]
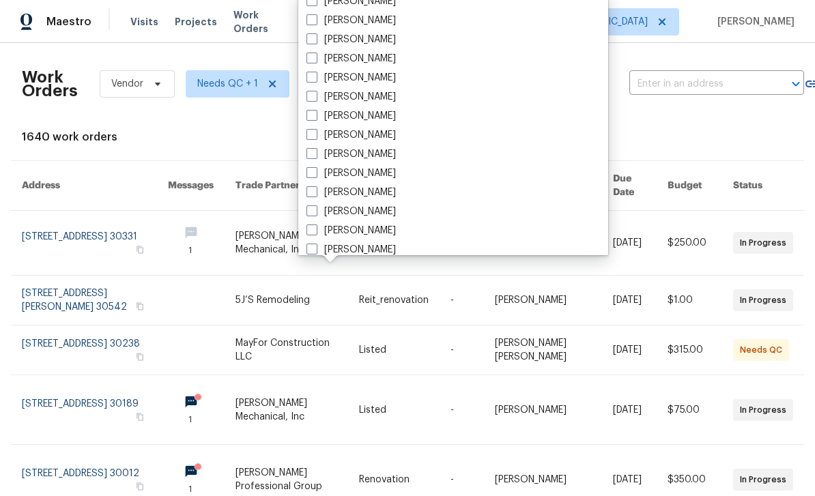
click at [373, 193] on label "[PERSON_NAME]" at bounding box center [351, 193] width 89 height 14
click at [315, 193] on input "[PERSON_NAME]" at bounding box center [311, 190] width 9 height 9
checkbox input "true"
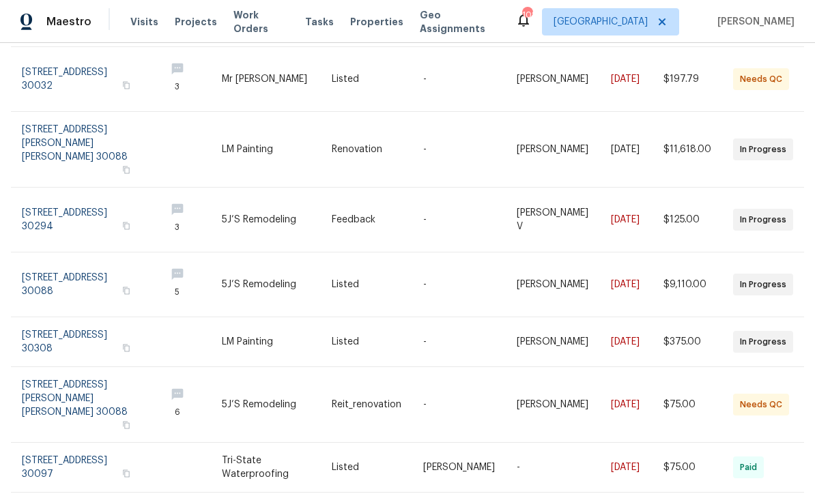
scroll to position [302, 0]
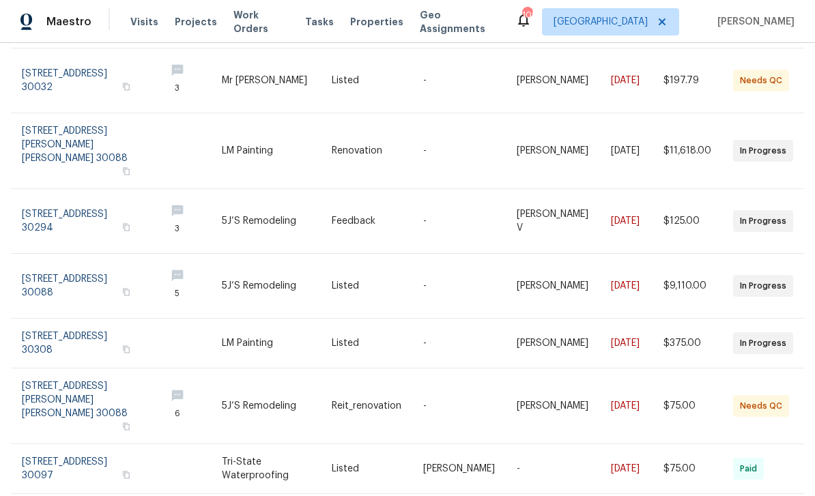
click at [70, 369] on link at bounding box center [88, 406] width 132 height 75
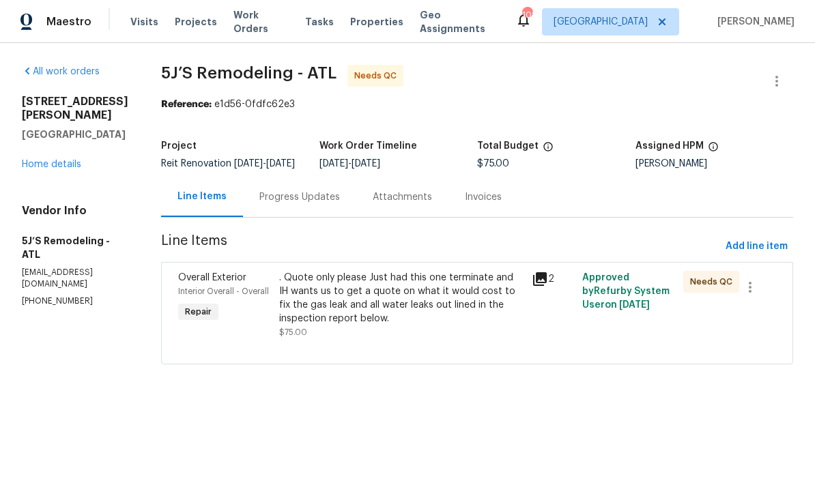
click at [304, 204] on div "Progress Updates" at bounding box center [299, 197] width 81 height 14
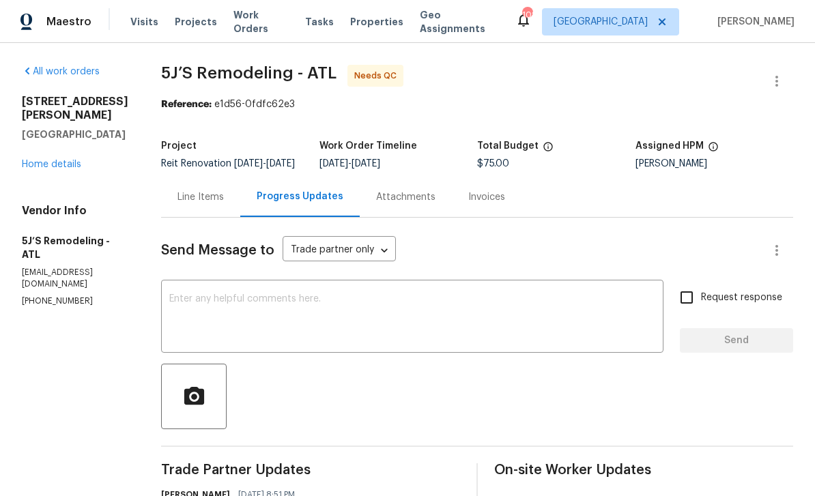
scroll to position [44, 0]
click at [196, 190] on div "Line Items" at bounding box center [201, 197] width 46 height 14
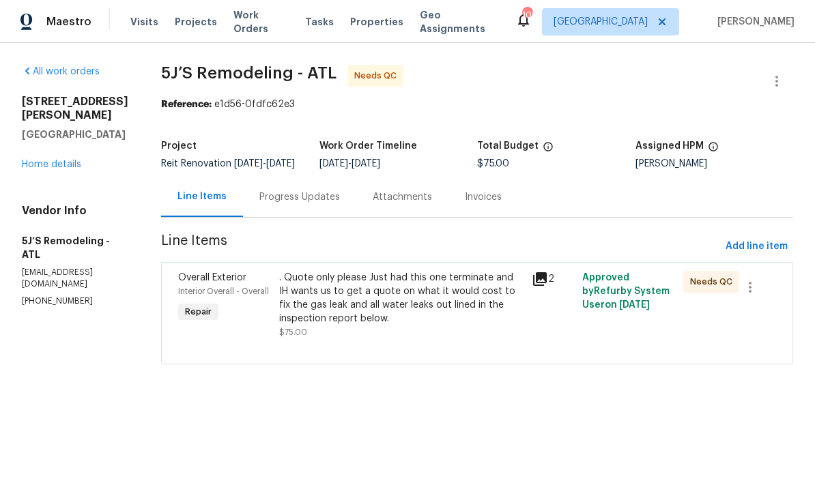
click at [541, 281] on icon at bounding box center [540, 279] width 16 height 16
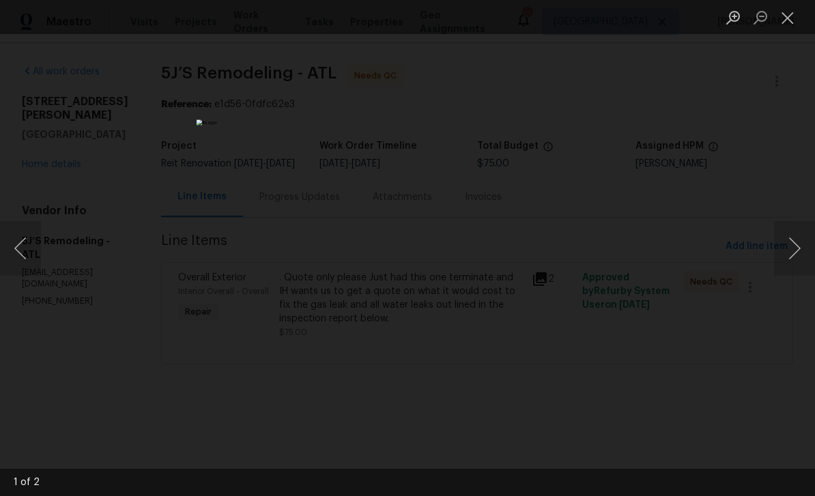
click at [795, 253] on button "Next image" at bounding box center [794, 248] width 41 height 55
click at [791, 21] on button "Close lightbox" at bounding box center [787, 17] width 27 height 24
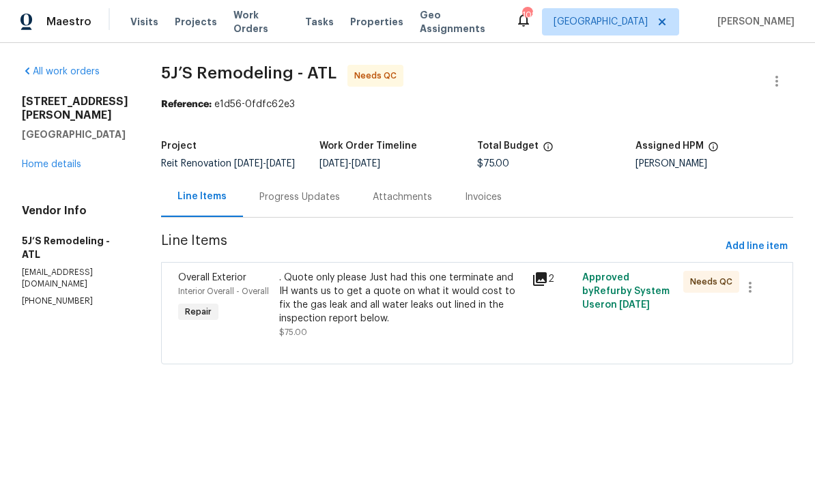
click at [320, 312] on div ". Quote only please Just had this one terminate and IH wants us to get a quote …" at bounding box center [401, 298] width 244 height 55
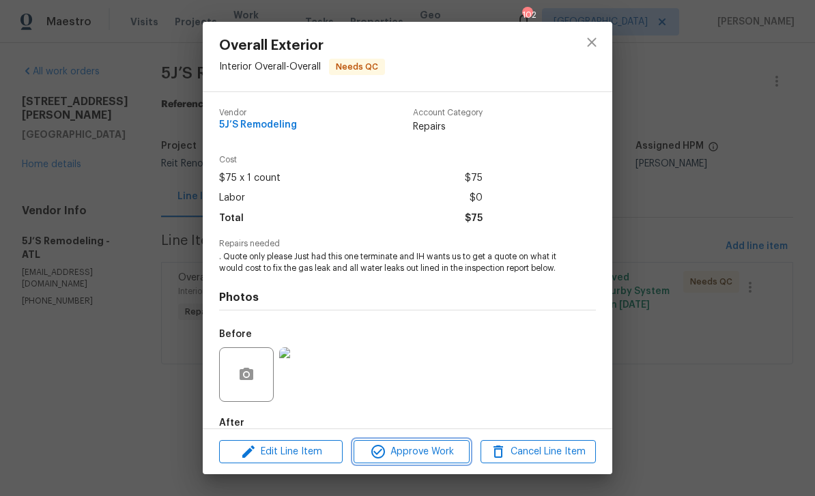
click at [439, 445] on span "Approve Work" at bounding box center [411, 452] width 107 height 17
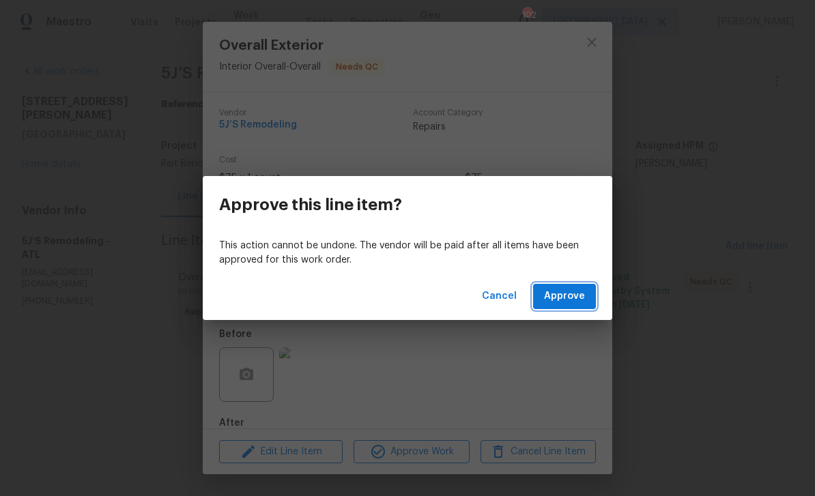
click at [573, 296] on span "Approve" at bounding box center [564, 296] width 41 height 17
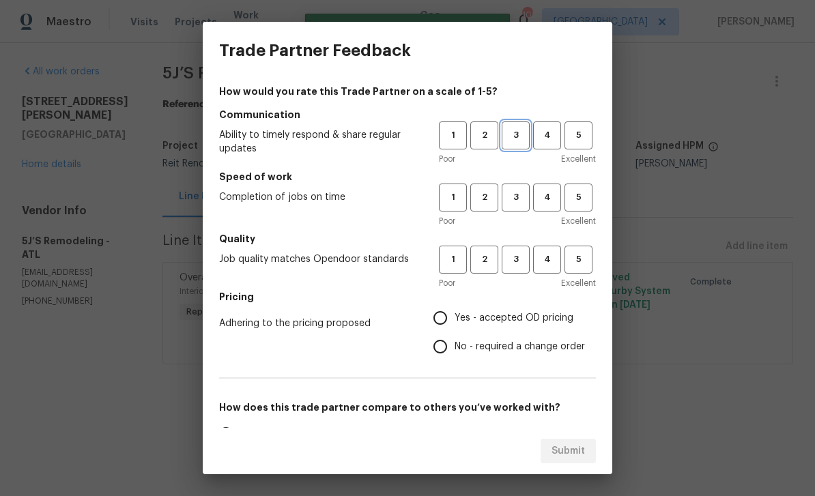
click at [526, 128] on span "3" at bounding box center [515, 136] width 25 height 16
click at [521, 199] on span "3" at bounding box center [515, 198] width 25 height 16
click at [521, 266] on span "3" at bounding box center [515, 260] width 25 height 16
click at [439, 317] on input "Yes - accepted OD pricing" at bounding box center [440, 318] width 29 height 29
radio input "true"
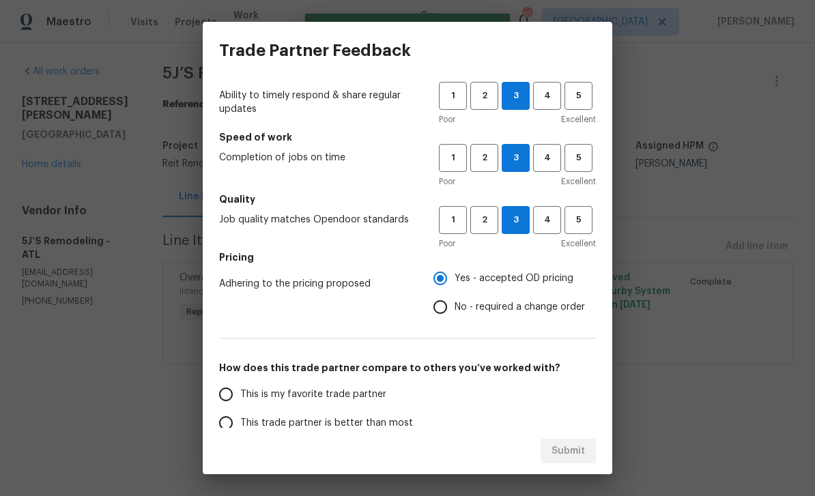
scroll to position [54, 0]
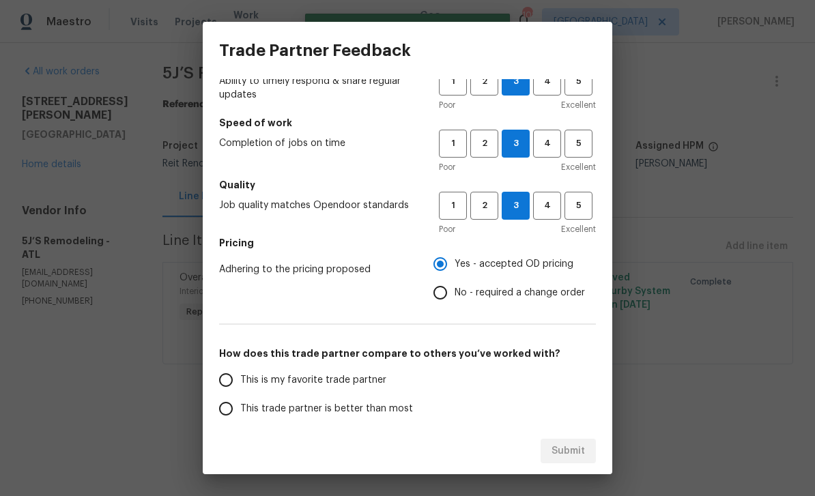
click at [236, 386] on input "This is my favorite trade partner" at bounding box center [226, 380] width 29 height 29
click at [583, 453] on span "Submit" at bounding box center [568, 451] width 33 height 17
radio input "true"
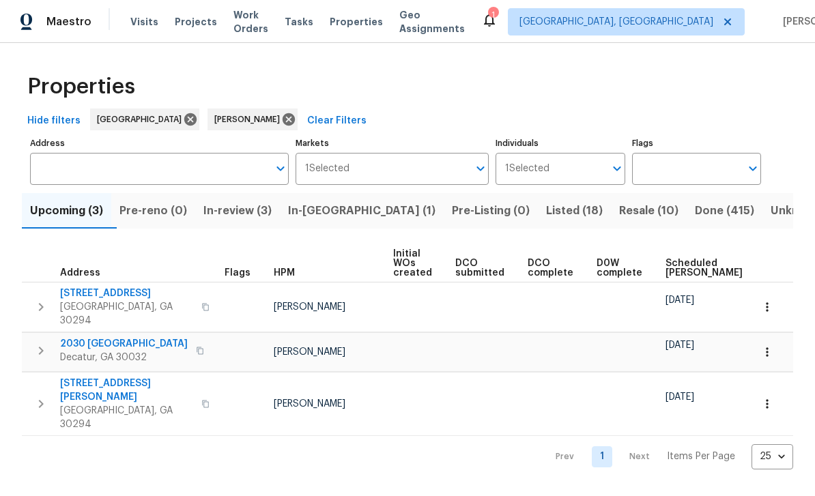
click at [267, 25] on span "Work Orders" at bounding box center [250, 21] width 35 height 27
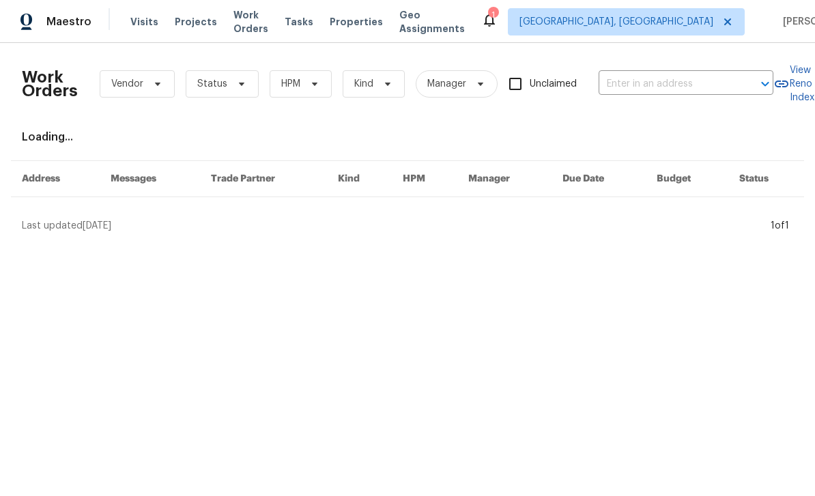
click at [660, 83] on input "text" at bounding box center [667, 84] width 137 height 21
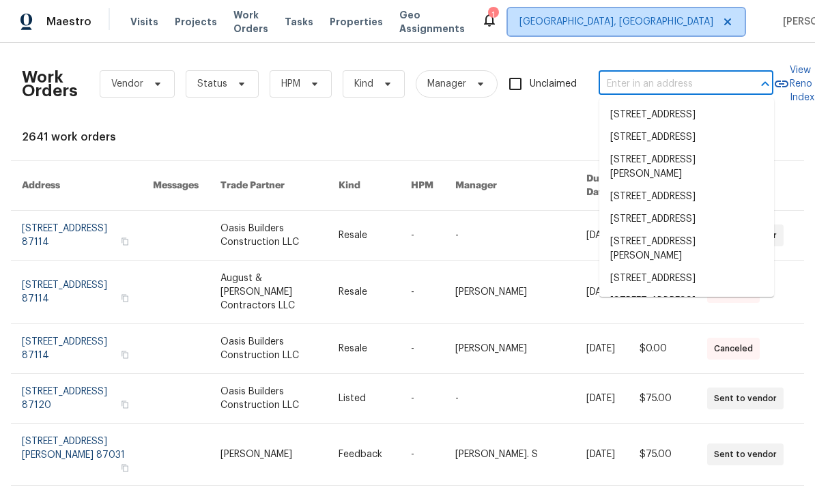
click at [634, 18] on span "Albuquerque, NM" at bounding box center [617, 22] width 194 height 14
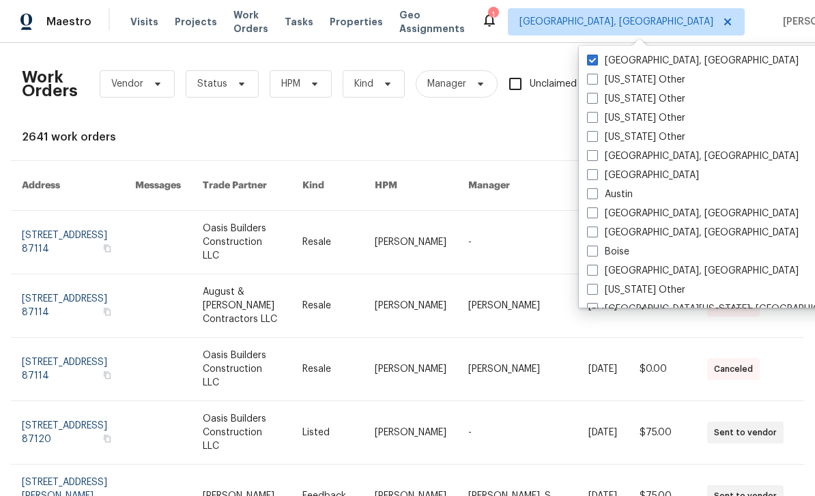
click at [591, 162] on label "Asheville, NC" at bounding box center [693, 157] width 212 height 14
click at [591, 158] on input "Asheville, NC" at bounding box center [591, 154] width 9 height 9
checkbox input "true"
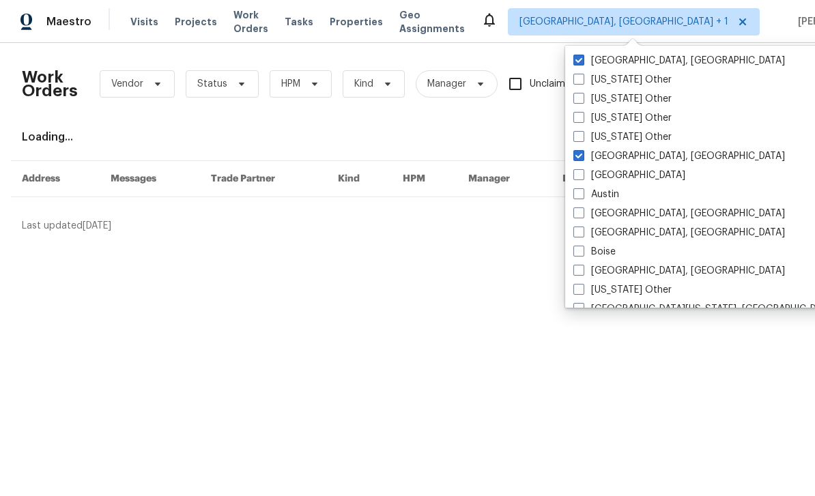
click at [598, 63] on label "Albuquerque, NM" at bounding box center [679, 61] width 212 height 14
click at [582, 63] on input "Albuquerque, NM" at bounding box center [577, 58] width 9 height 9
checkbox input "false"
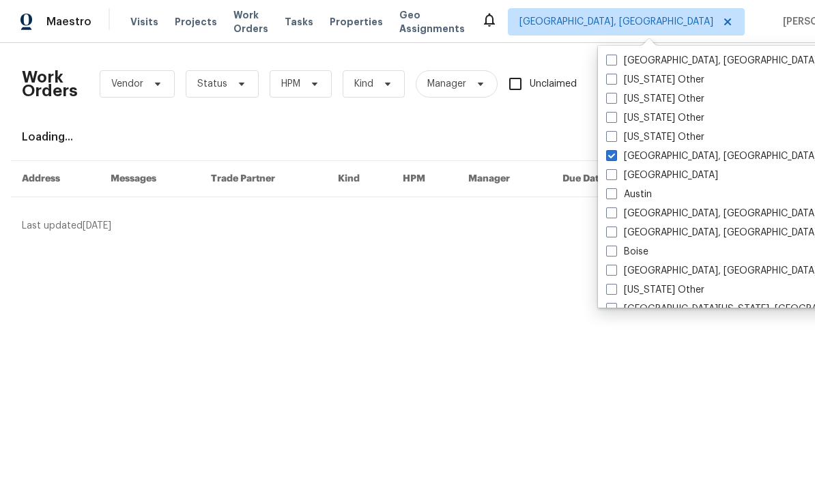
click at [557, 126] on div "Work Orders Vendor Status HPM Kind Manager Unclaimed ​ View Reno Index Loading.…" at bounding box center [407, 143] width 771 height 179
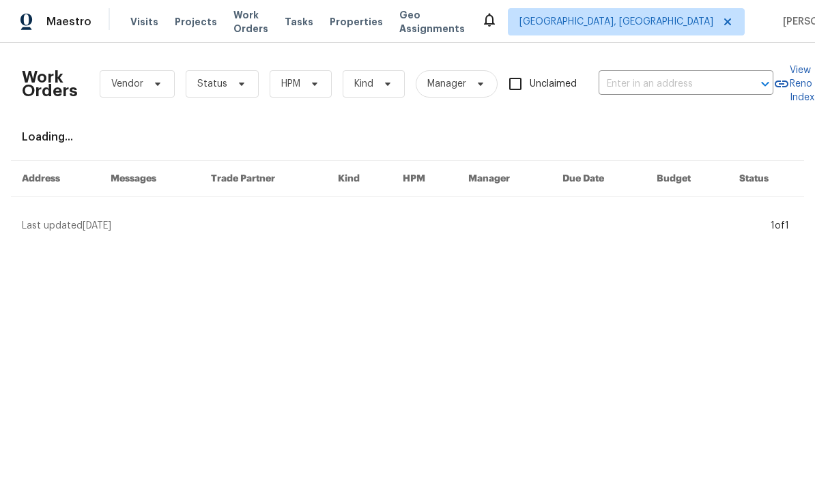
click at [635, 84] on input "text" at bounding box center [667, 84] width 137 height 21
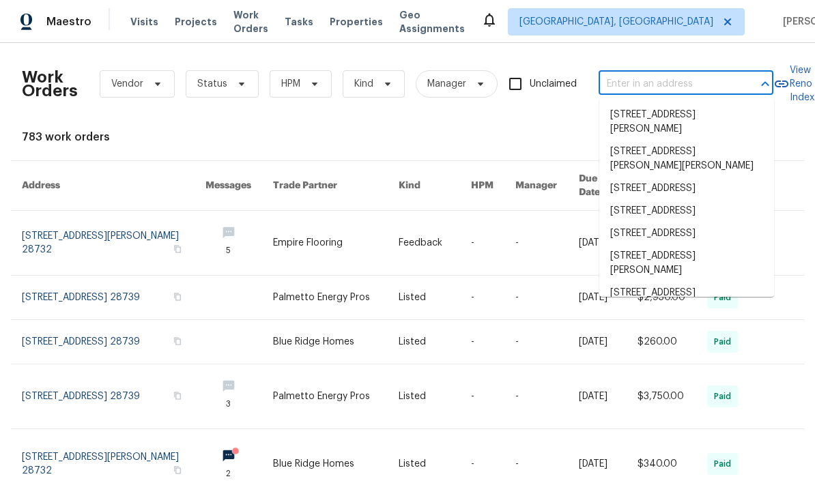
click at [637, 86] on input "text" at bounding box center [667, 84] width 137 height 21
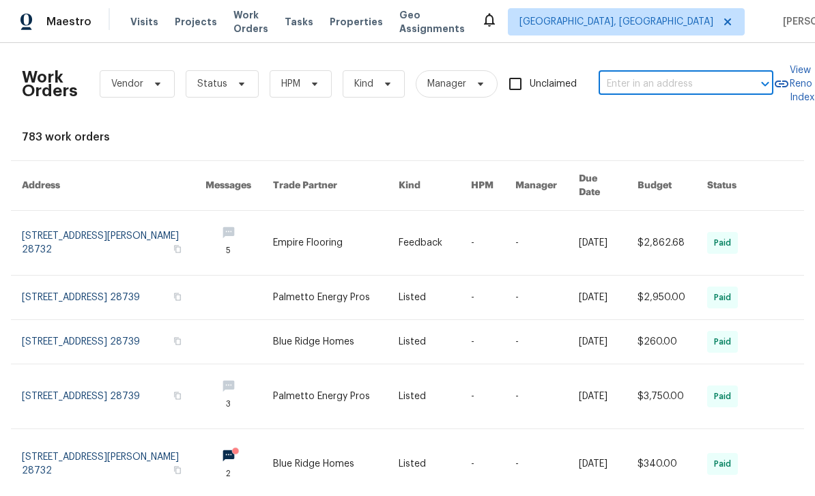
paste input "2693 Avanti Way, Decatur, GA 30035"
type input "2693 Avanti Way, Decatur, GA 3003"
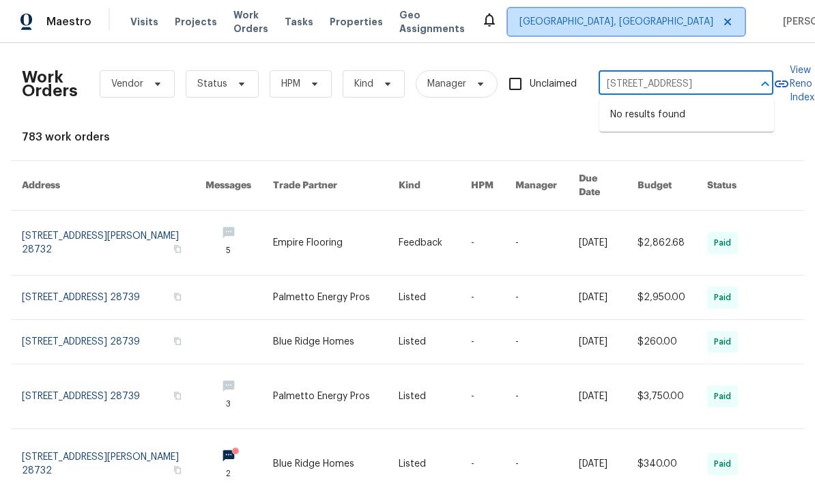
click at [656, 18] on span "Asheville, NC" at bounding box center [617, 22] width 194 height 14
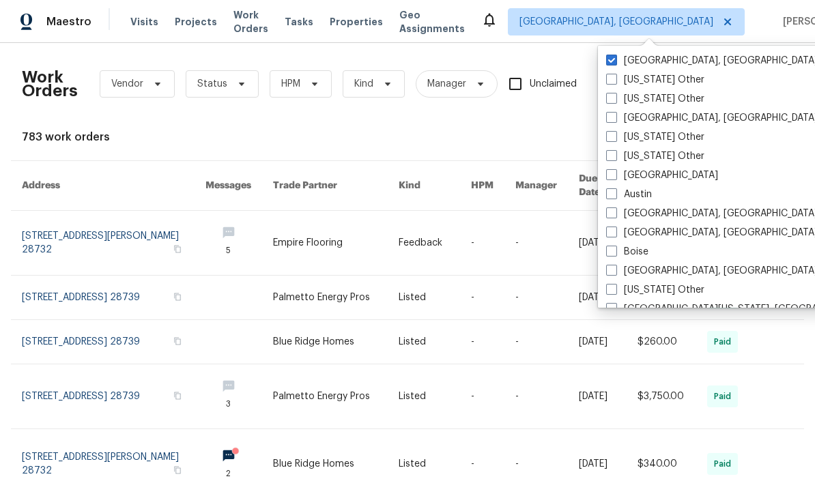
click at [617, 175] on label "[GEOGRAPHIC_DATA]" at bounding box center [662, 176] width 112 height 14
click at [615, 175] on input "[GEOGRAPHIC_DATA]" at bounding box center [610, 173] width 9 height 9
checkbox input "true"
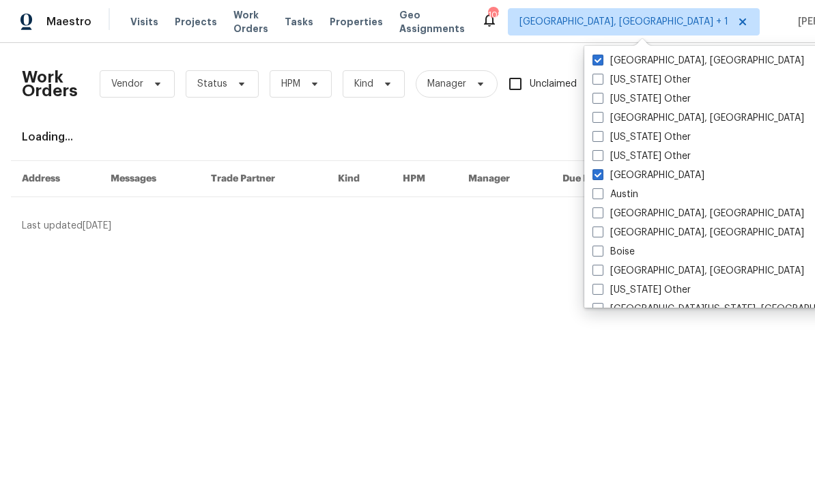
click at [603, 67] on label "Asheville, NC" at bounding box center [699, 61] width 212 height 14
click at [601, 63] on input "Asheville, NC" at bounding box center [597, 58] width 9 height 9
checkbox input "false"
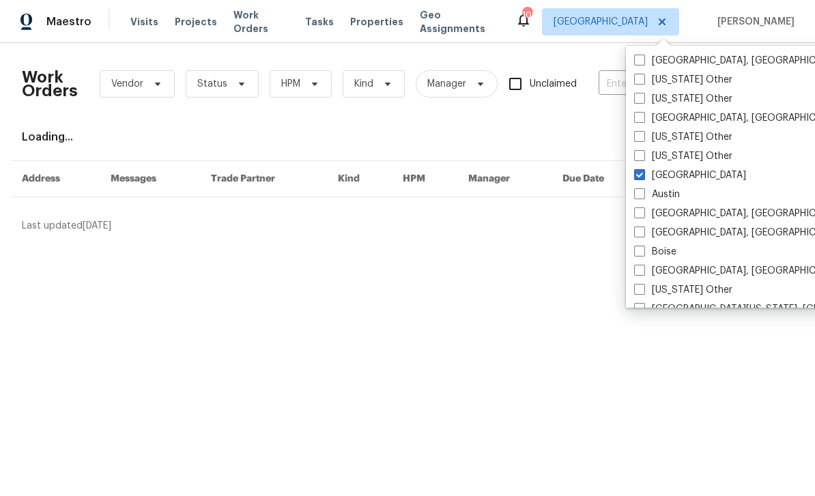
click at [560, 132] on div "Loading..." at bounding box center [407, 137] width 771 height 14
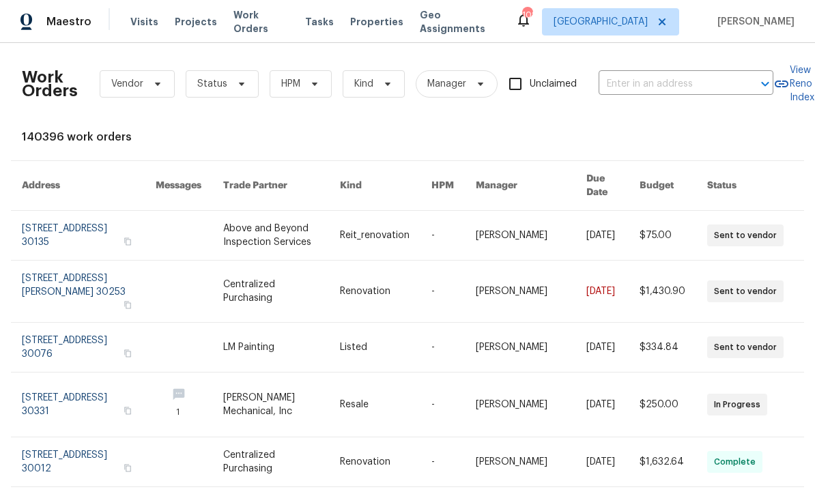
click at [650, 74] on input "text" at bounding box center [667, 84] width 137 height 21
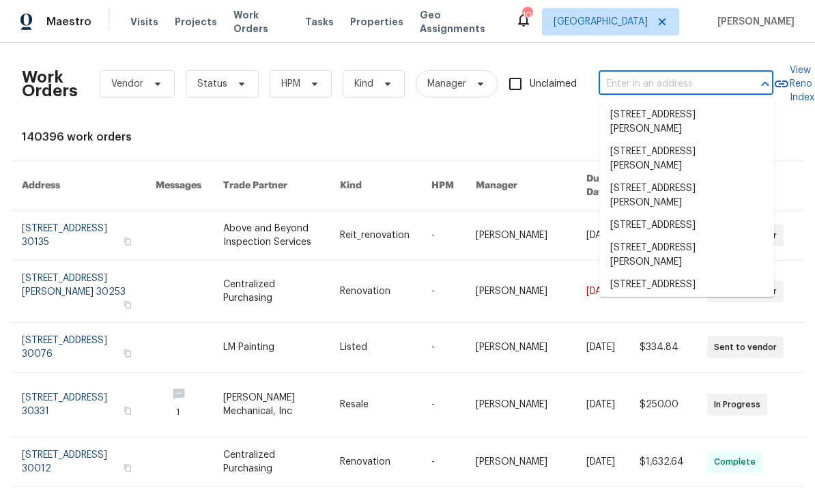
click at [660, 87] on input "text" at bounding box center [667, 84] width 137 height 21
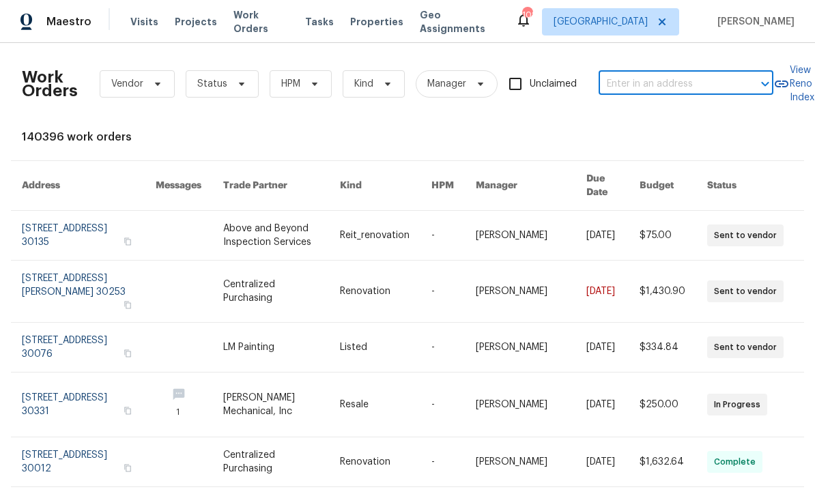
paste input "2693 Avanti Way, Decatur, GA 30035"
type input "2693 Avanti Way, Decatur, GA 30035"
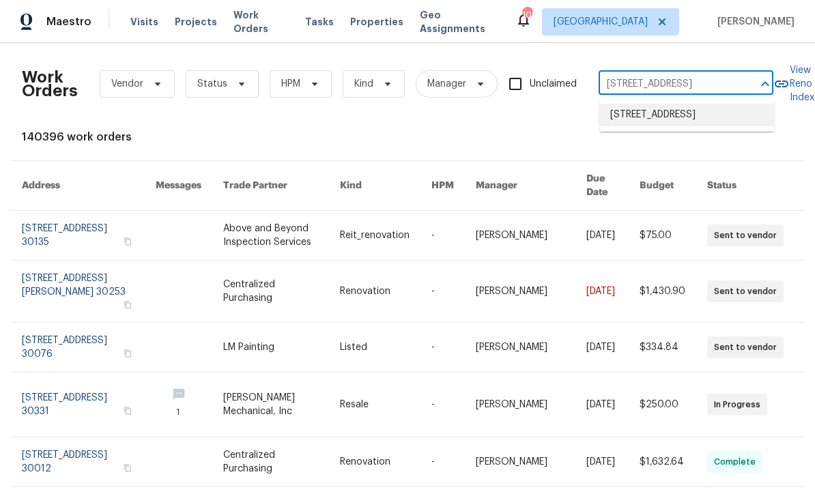
click at [684, 126] on li "2693 Avanti Way, Decatur, GA 30035" at bounding box center [686, 115] width 175 height 23
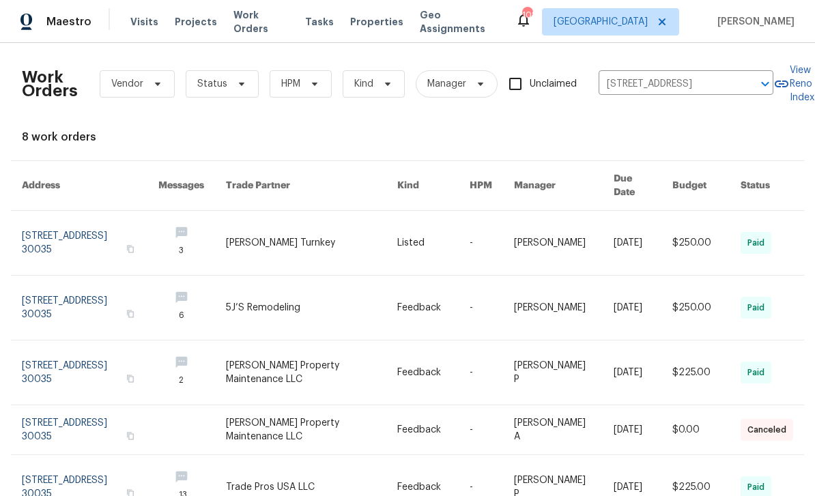
click at [88, 228] on link at bounding box center [90, 243] width 137 height 64
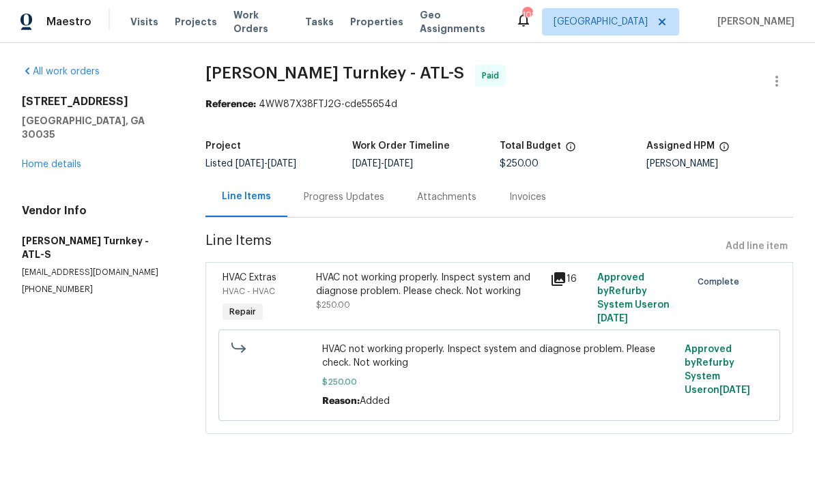
click at [57, 160] on link "Home details" at bounding box center [51, 165] width 59 height 10
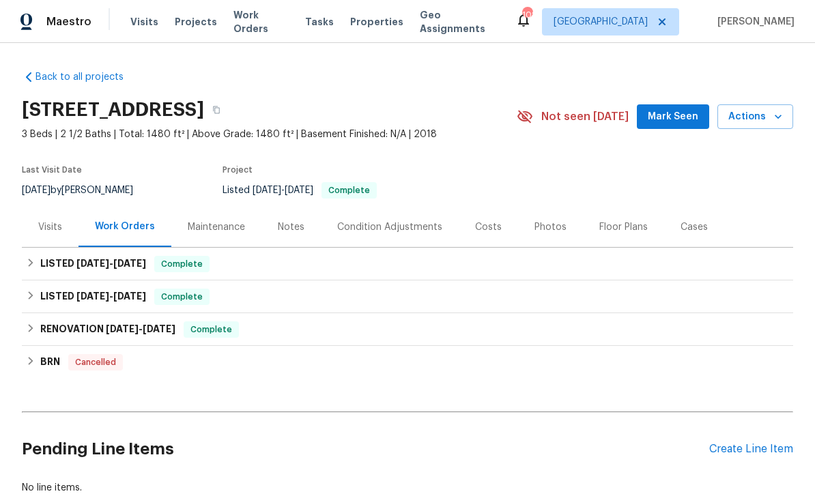
click at [300, 228] on div "Notes" at bounding box center [291, 228] width 27 height 14
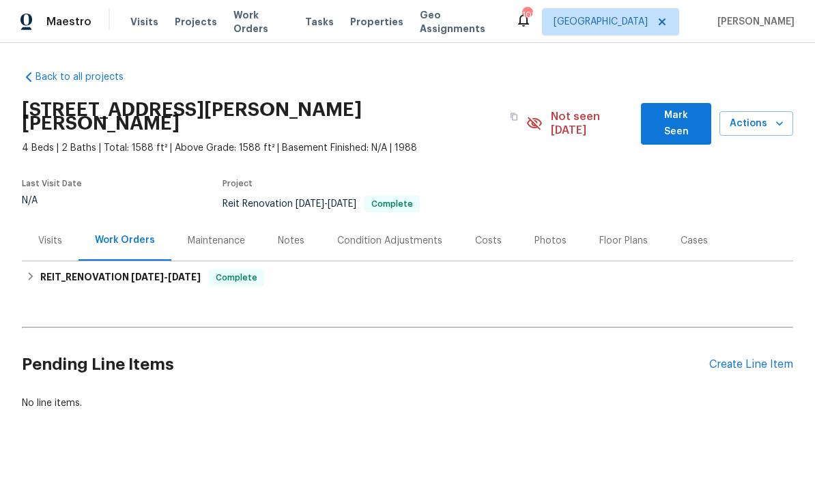
click at [736, 122] on span "Actions" at bounding box center [757, 123] width 52 height 17
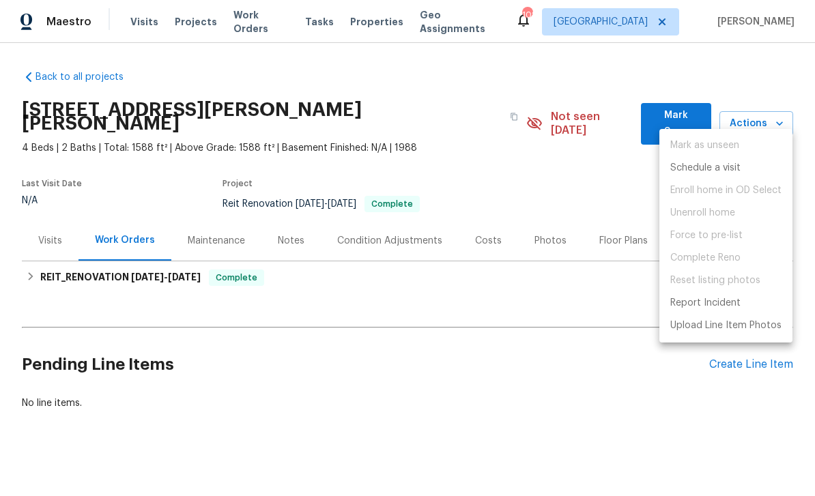
click at [556, 324] on div at bounding box center [407, 248] width 815 height 496
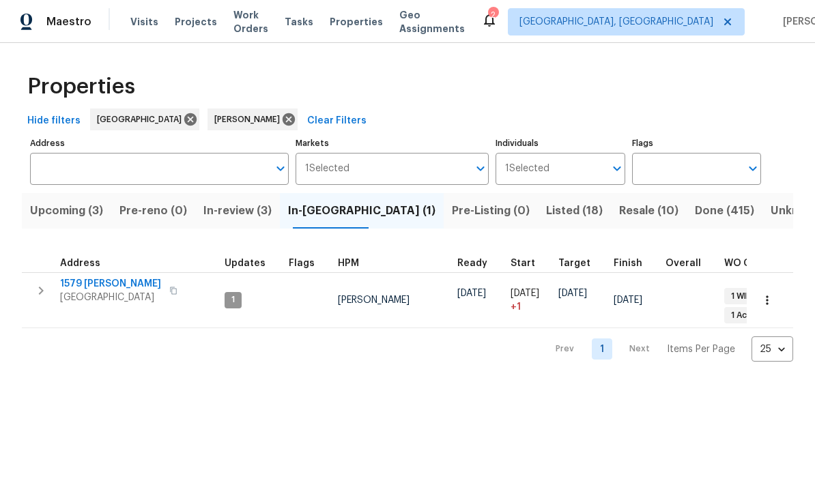
click at [109, 288] on span "1579 [PERSON_NAME]" at bounding box center [110, 284] width 101 height 14
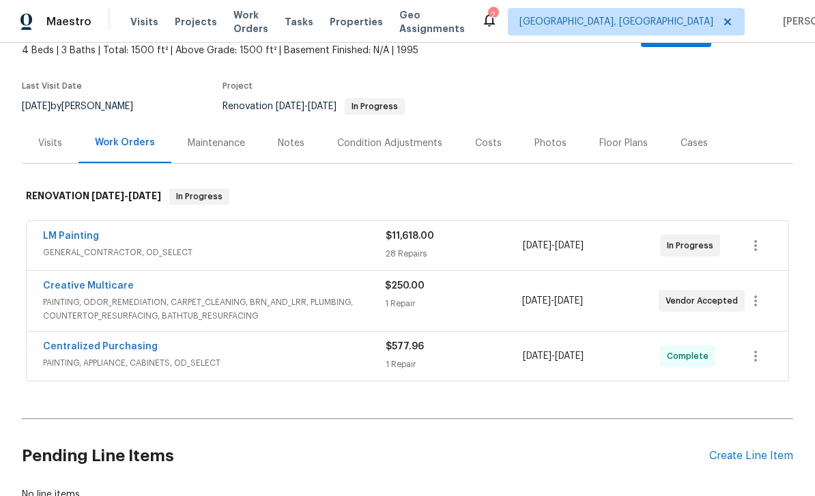
scroll to position [97, 0]
